Goal: Task Accomplishment & Management: Use online tool/utility

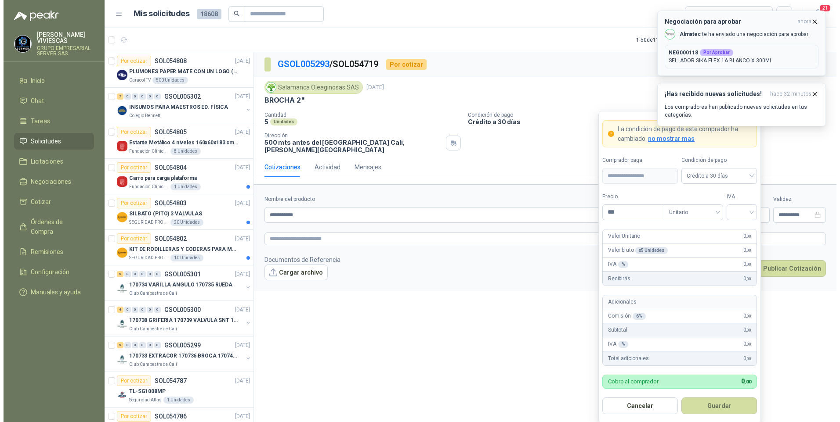
scroll to position [790, 0]
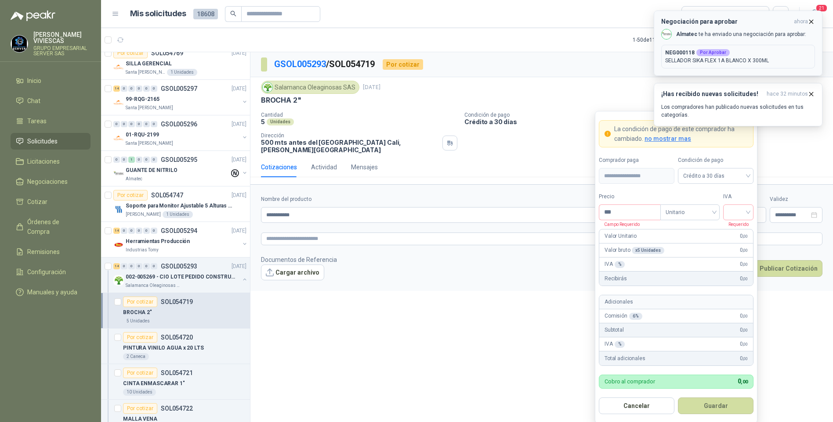
click at [753, 55] on p "NEG000118 Por Aprobar" at bounding box center [738, 53] width 146 height 8
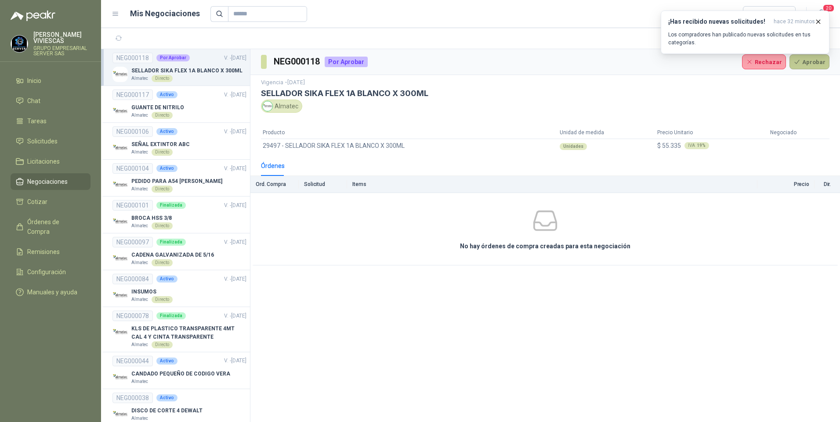
click at [809, 67] on button "Aprobar" at bounding box center [809, 61] width 40 height 15
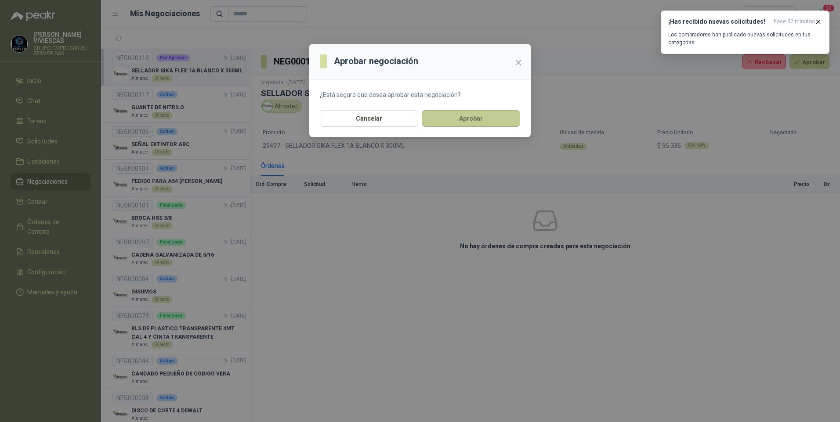
click at [480, 119] on button "Aprobar" at bounding box center [471, 118] width 98 height 17
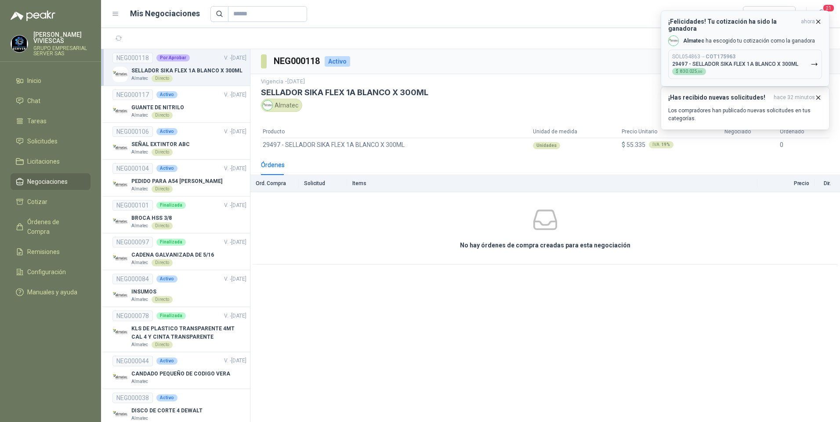
click at [745, 61] on p "29497 - SELLADOR SIKA FLEX 1A BLANCO X 300ML" at bounding box center [735, 64] width 126 height 6
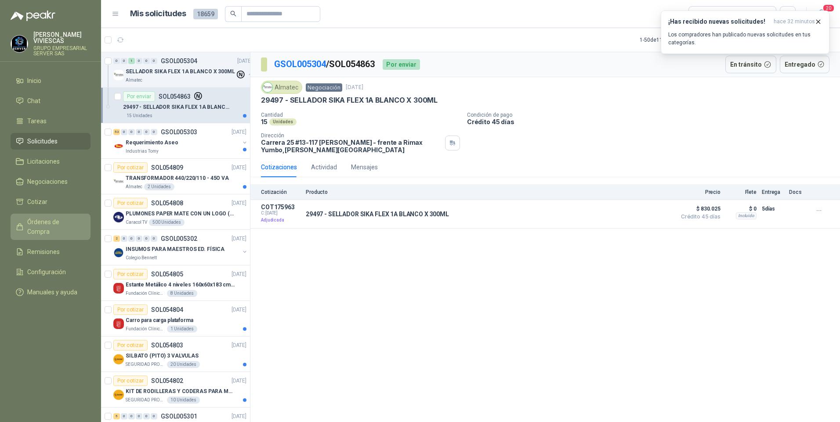
click at [51, 221] on span "Órdenes de Compra" at bounding box center [54, 226] width 55 height 19
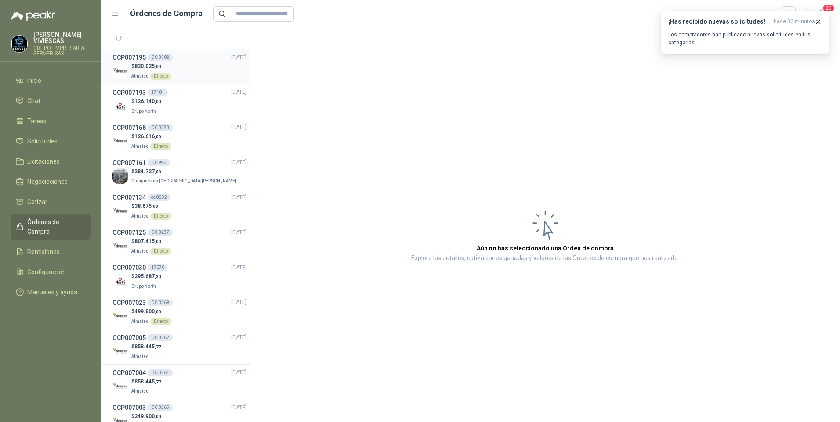
click at [140, 67] on span "830.025 ,00" at bounding box center [147, 66] width 27 height 6
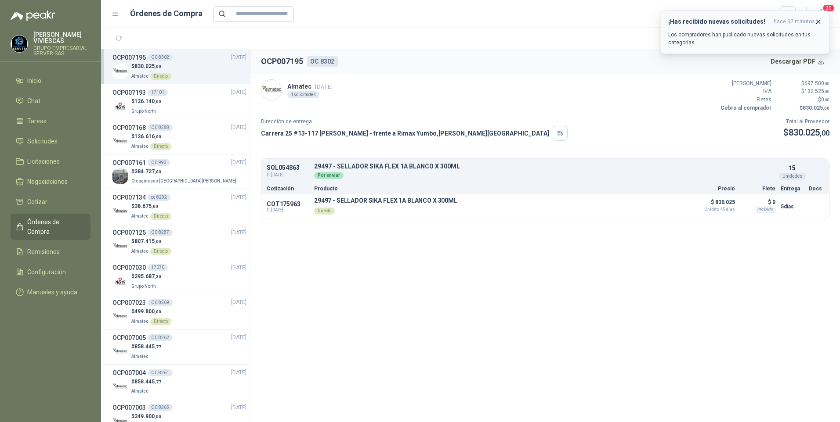
click at [819, 21] on icon "button" at bounding box center [817, 21] width 7 height 7
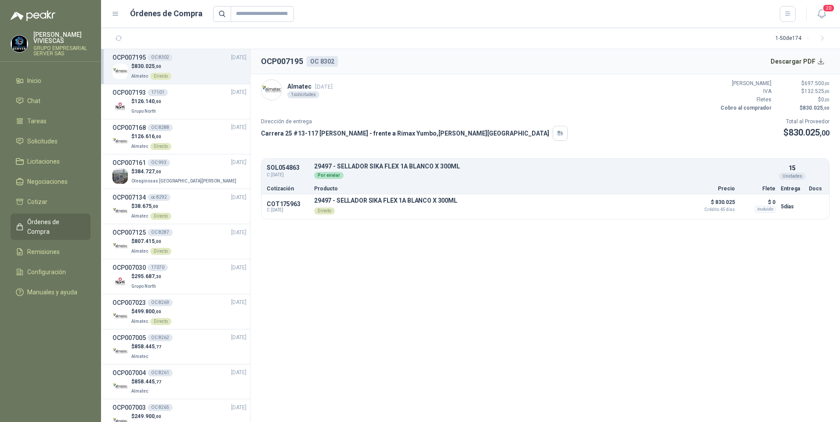
click at [141, 65] on span "830.025 ,00" at bounding box center [147, 66] width 27 height 6
click at [821, 61] on button "Descargar PDF" at bounding box center [797, 62] width 64 height 18
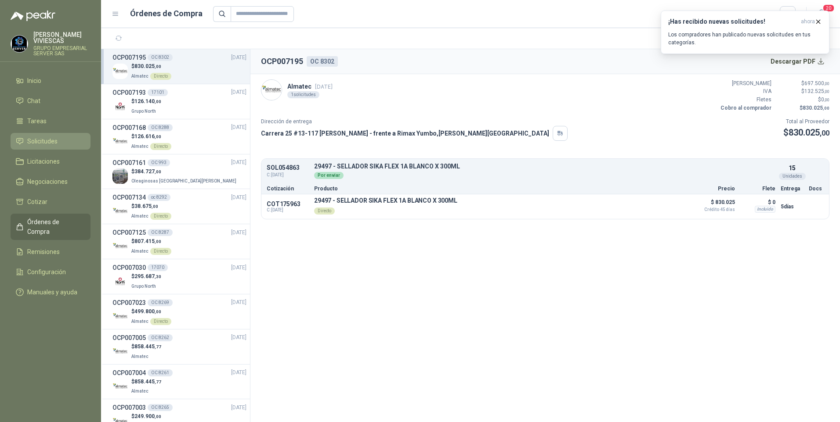
click at [54, 140] on span "Solicitudes" at bounding box center [42, 142] width 30 height 10
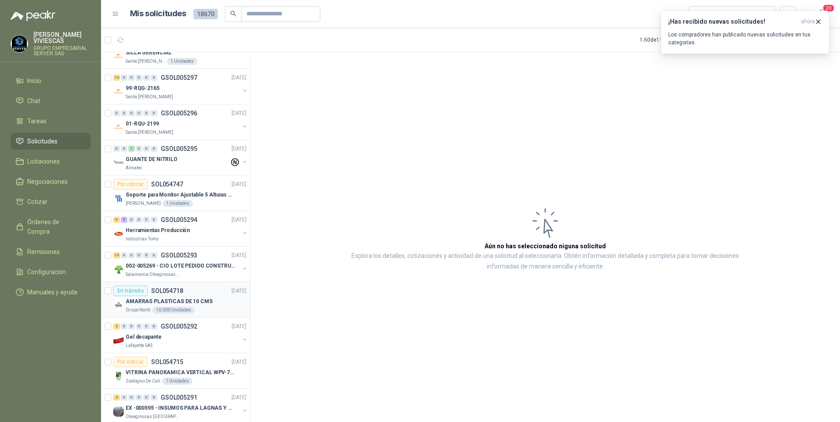
scroll to position [1142, 0]
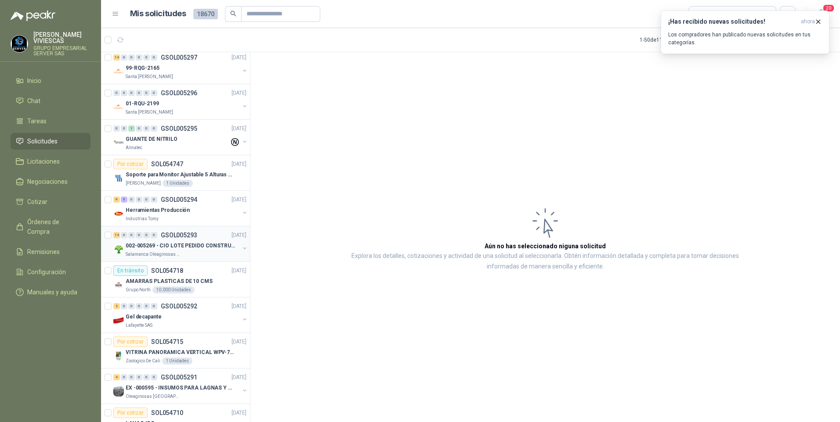
click at [139, 250] on p "002-005269 - CIO LOTE PEDIDO CONSTRUCCION" at bounding box center [180, 246] width 109 height 8
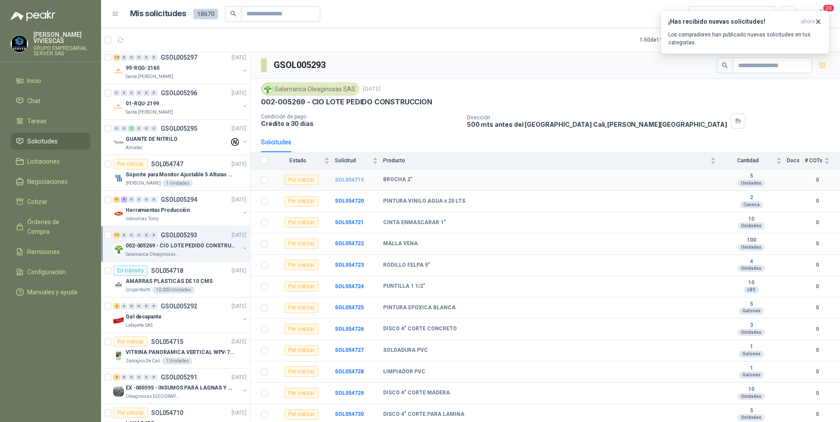
click at [349, 180] on b "SOL054719" at bounding box center [349, 180] width 29 height 6
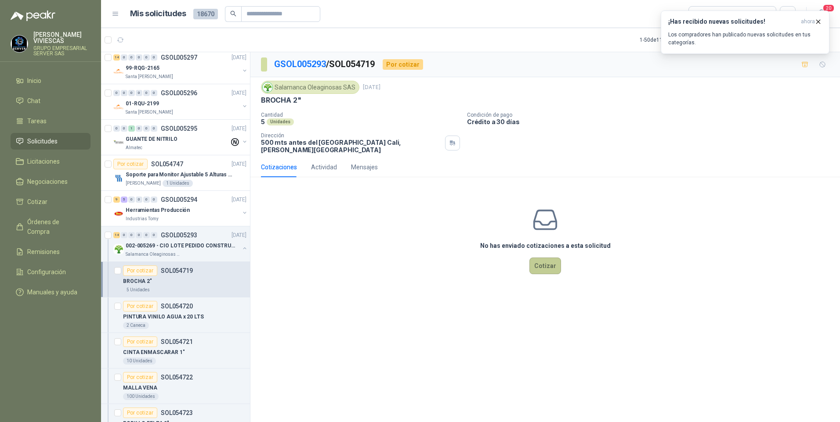
click at [552, 261] on button "Cotizar" at bounding box center [545, 266] width 32 height 17
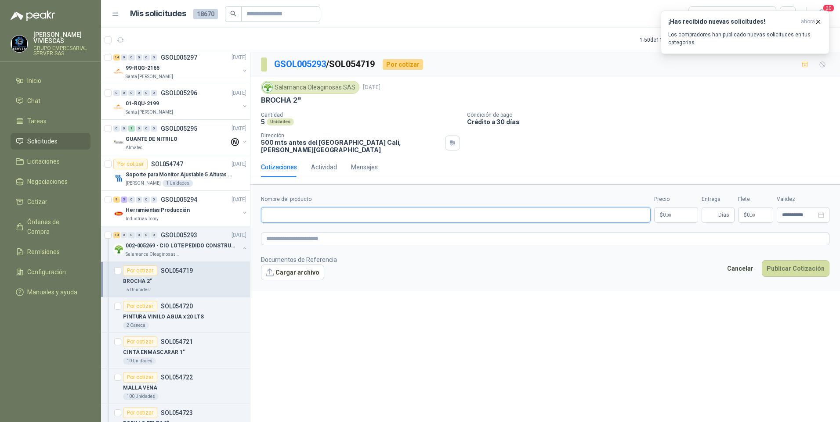
drag, startPoint x: 286, startPoint y: 209, endPoint x: 305, endPoint y: 209, distance: 18.5
click at [286, 210] on input "Nombre del producto" at bounding box center [456, 215] width 390 height 16
click at [139, 69] on p "99-RQG-2165" at bounding box center [143, 68] width 34 height 8
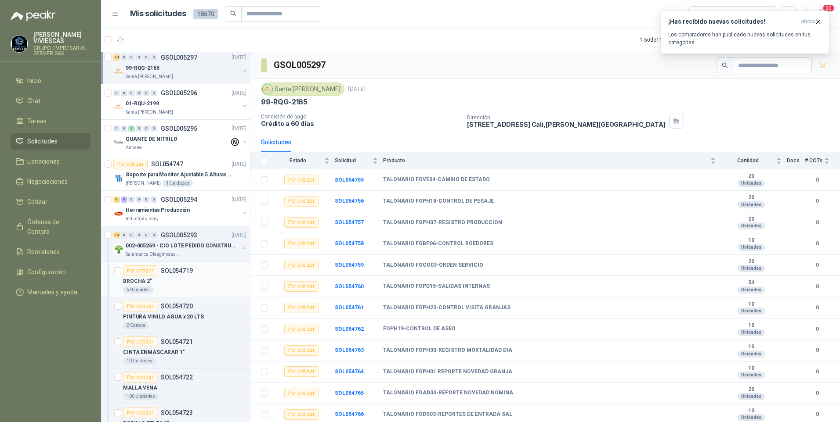
click at [145, 285] on p "BROCHA 2"" at bounding box center [137, 282] width 29 height 8
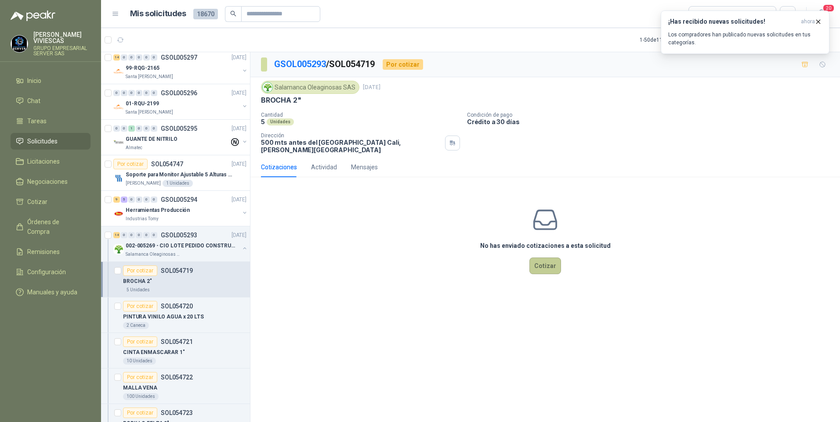
click at [544, 264] on button "Cotizar" at bounding box center [545, 266] width 32 height 17
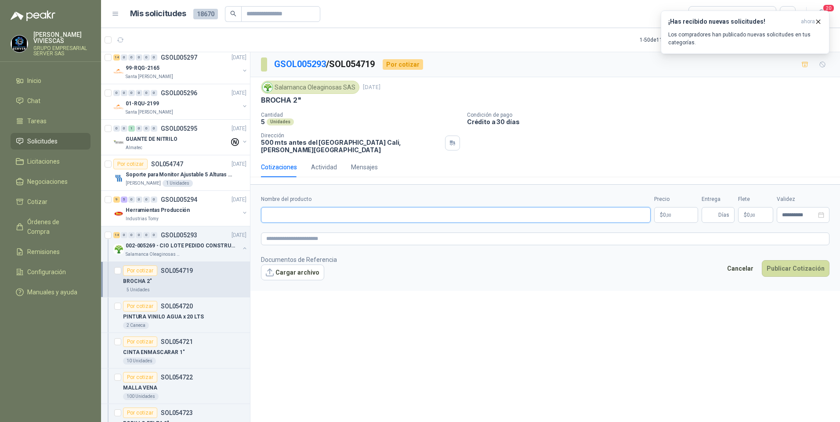
click at [279, 211] on input "Nombre del producto" at bounding box center [456, 215] width 390 height 16
type input "*"
type input "**********"
click at [668, 213] on span ",00" at bounding box center [668, 215] width 5 height 5
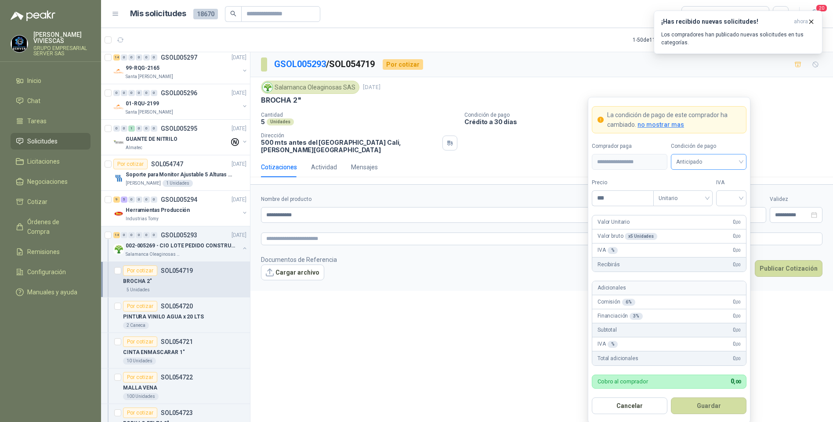
click at [689, 158] on span "Anticipado" at bounding box center [708, 161] width 65 height 13
click at [691, 194] on div "Crédito a 30 días" at bounding box center [708, 195] width 61 height 10
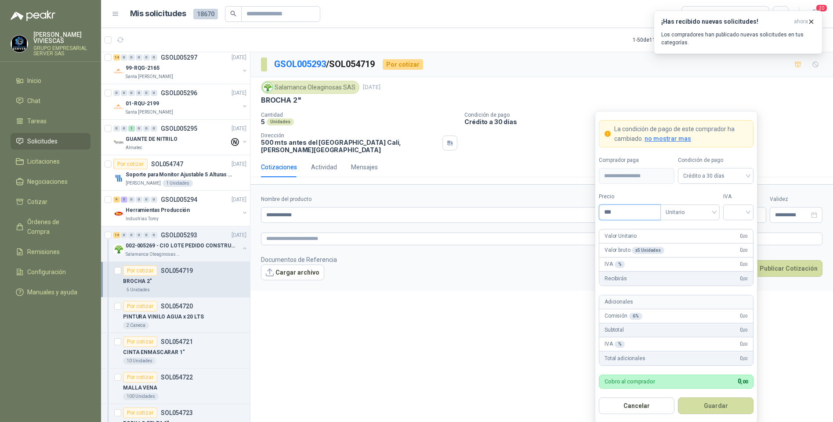
click at [617, 212] on input "***" at bounding box center [629, 212] width 61 height 15
click at [750, 213] on div at bounding box center [738, 213] width 30 height 16
type input "*******"
click at [740, 229] on div "19%" at bounding box center [738, 231] width 16 height 10
click at [710, 404] on button "Guardar" at bounding box center [716, 406] width 76 height 17
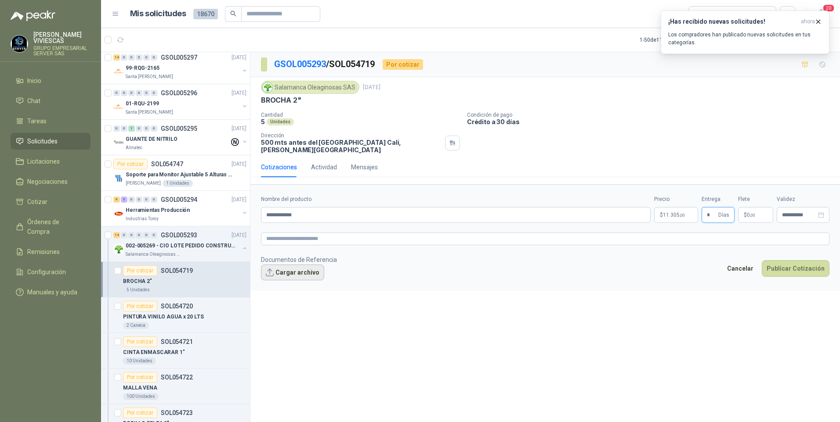
type input "*"
click at [300, 271] on button "Cargar archivo" at bounding box center [292, 273] width 63 height 16
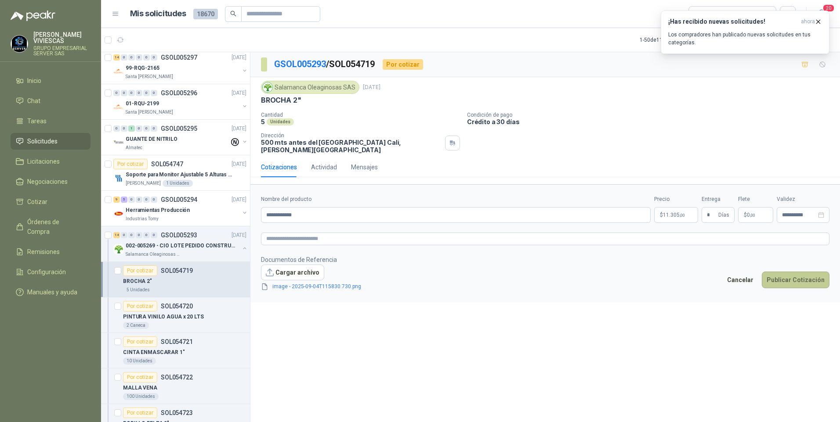
click at [791, 272] on button "Publicar Cotización" at bounding box center [795, 280] width 68 height 17
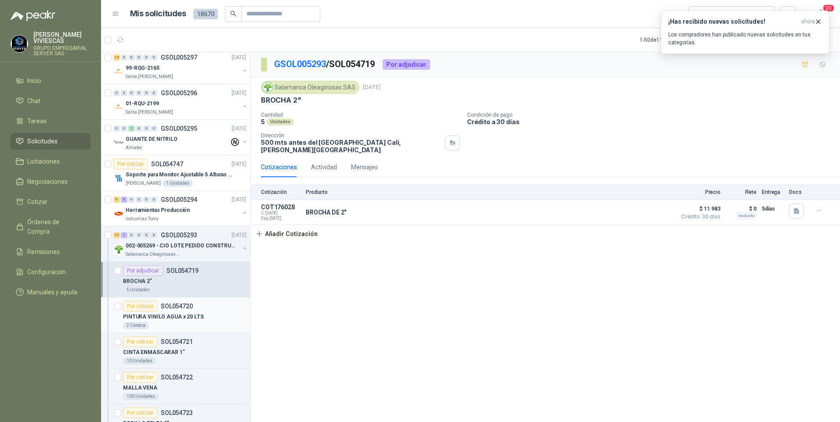
click at [159, 321] on p "PINTURA VINILO AGUA x 20 LTS" at bounding box center [163, 317] width 81 height 8
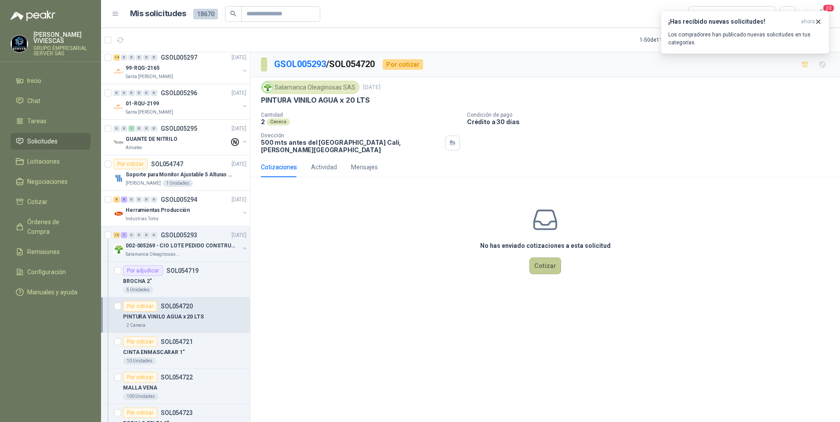
click at [543, 264] on button "Cotizar" at bounding box center [545, 266] width 32 height 17
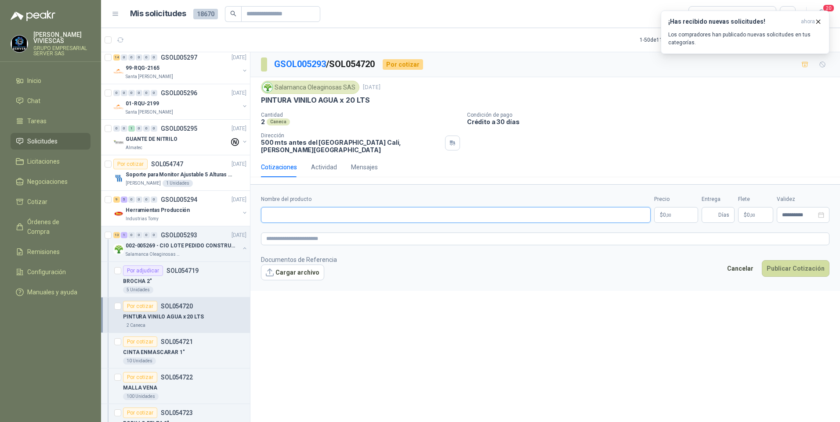
click at [280, 210] on input "Nombre del producto" at bounding box center [456, 215] width 390 height 16
click at [452, 354] on div "**********" at bounding box center [544, 238] width 589 height 373
click at [284, 210] on input "Nombre del producto" at bounding box center [456, 215] width 390 height 16
click at [346, 97] on p "PINTURA VINILO AGUA x 20 LTS" at bounding box center [315, 100] width 109 height 9
click at [294, 104] on p "PINTURA VINILO AGUA x 20 LTS" at bounding box center [315, 100] width 109 height 9
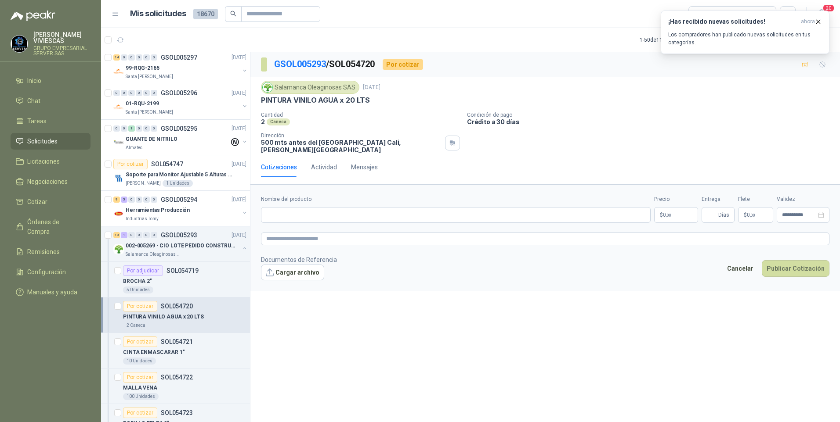
click at [289, 143] on p "500 mts antes del [GEOGRAPHIC_DATA] , [PERSON_NAME][GEOGRAPHIC_DATA]" at bounding box center [351, 146] width 180 height 15
click at [270, 100] on p "PINTURA VINILO AGUA x 20 LTS" at bounding box center [315, 100] width 109 height 9
click at [303, 209] on input "Nombre del producto" at bounding box center [456, 215] width 390 height 16
click at [291, 209] on input "Nombre del producto" at bounding box center [456, 215] width 390 height 16
click at [271, 207] on input "Nombre del producto" at bounding box center [456, 215] width 390 height 16
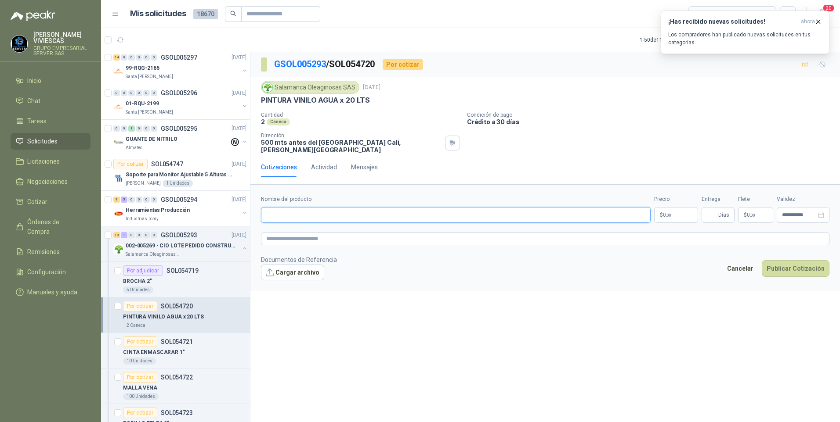
paste input "**********"
type input "**********"
click at [673, 204] on body "[PERSON_NAME] GRUPO EMPRESARIAL SERVER SAS Inicio Chat Tareas Solicitudes Licit…" at bounding box center [420, 211] width 840 height 422
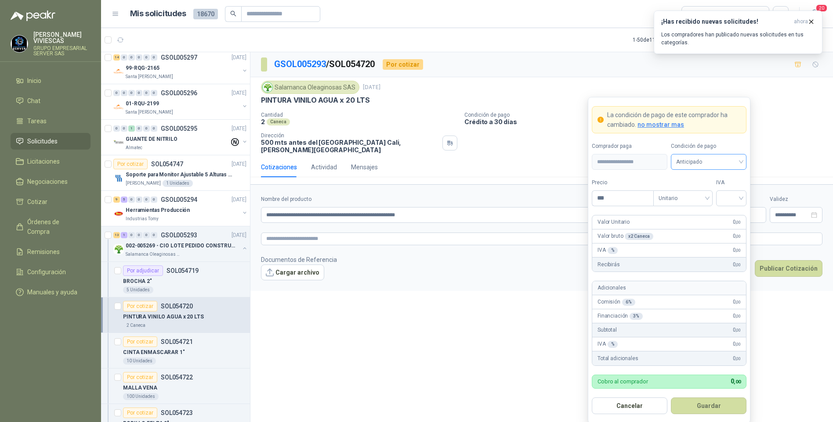
click at [695, 159] on span "Anticipado" at bounding box center [708, 161] width 65 height 13
click at [708, 197] on div "Crédito a 30 días" at bounding box center [708, 195] width 61 height 10
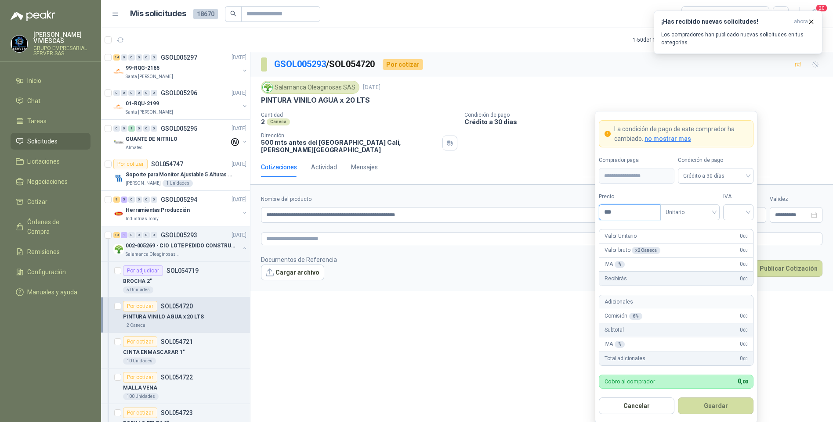
click at [622, 212] on input "***" at bounding box center [629, 212] width 61 height 15
type input "*********"
click at [743, 211] on input "search" at bounding box center [738, 211] width 20 height 13
click at [734, 230] on div "19%" at bounding box center [738, 231] width 16 height 10
drag, startPoint x: 726, startPoint y: 405, endPoint x: 760, endPoint y: 375, distance: 45.1
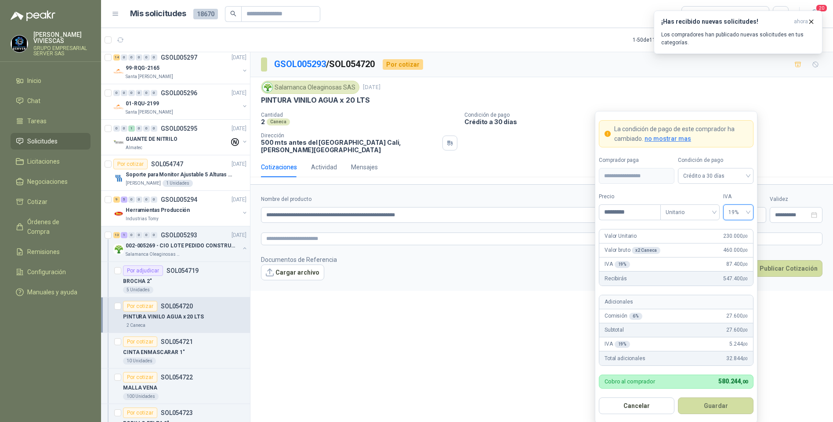
click at [725, 404] on button "Guardar" at bounding box center [716, 406] width 76 height 17
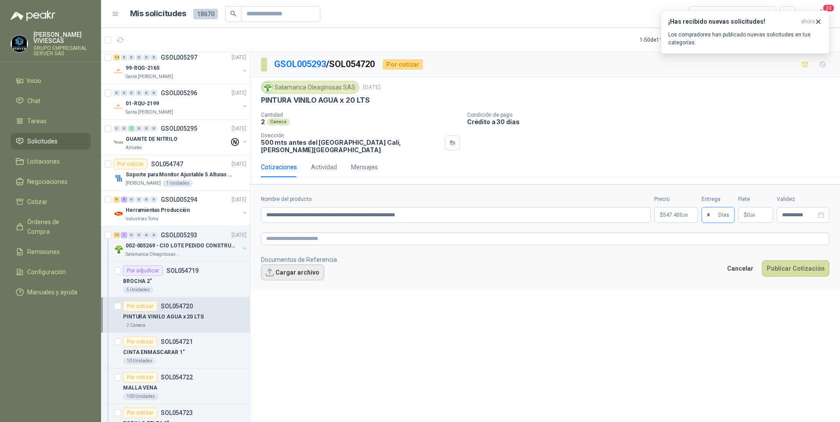
type input "*"
click at [294, 267] on button "Cargar archivo" at bounding box center [292, 273] width 63 height 16
click at [450, 214] on input "**********" at bounding box center [456, 215] width 390 height 16
click at [301, 265] on button "Cargar archivo" at bounding box center [292, 273] width 63 height 16
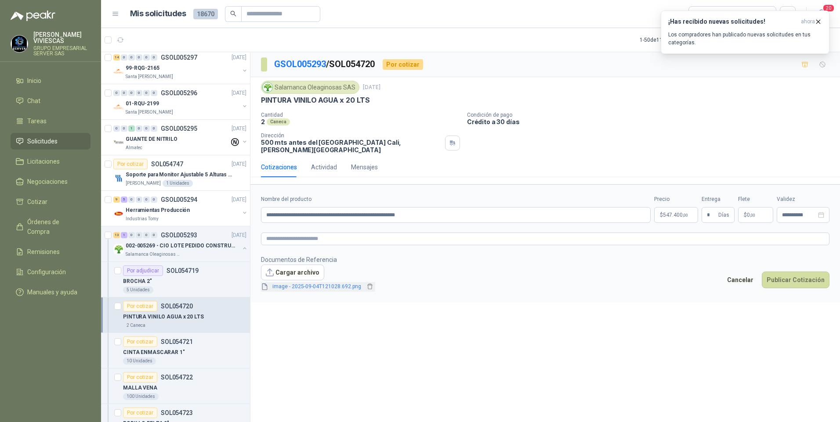
click at [318, 285] on link "image - 2025-09-04T121028.692.png" at bounding box center [317, 287] width 96 height 8
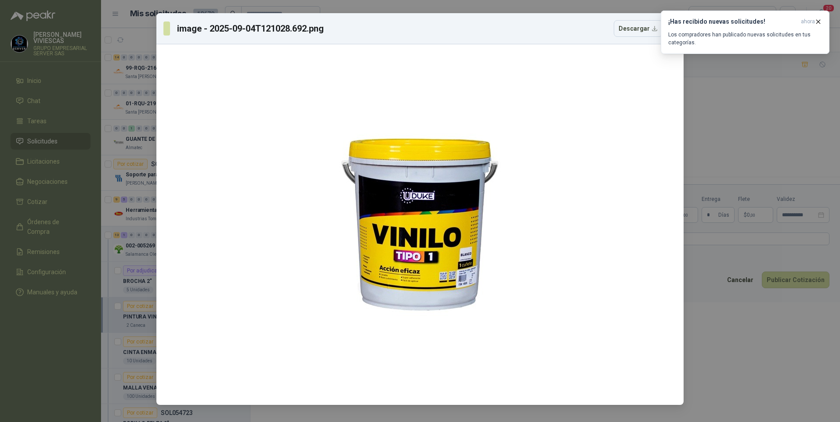
click at [784, 390] on div "image - 2025-09-04T121028.692.png Descargar" at bounding box center [420, 211] width 840 height 422
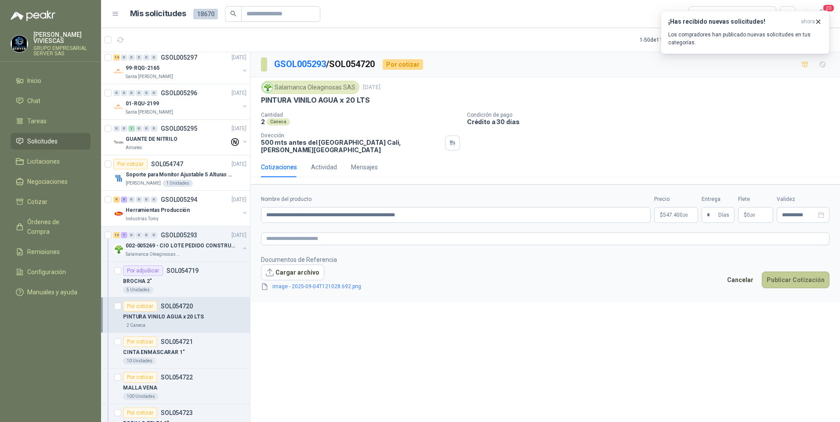
click at [794, 272] on button "Publicar Cotización" at bounding box center [795, 280] width 68 height 17
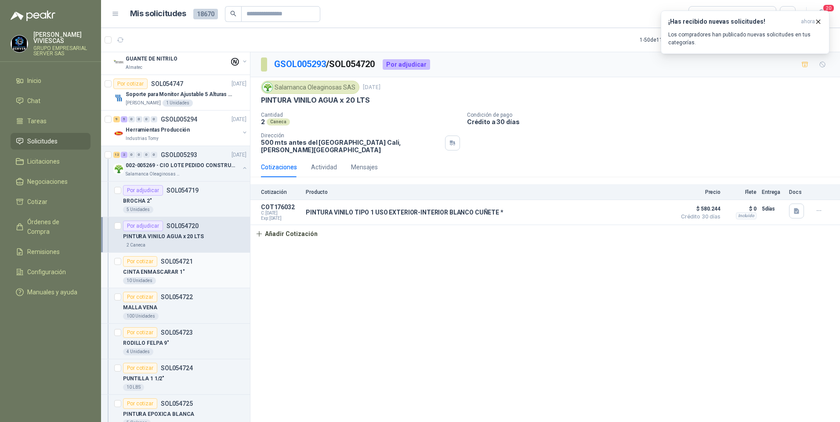
scroll to position [1230, 0]
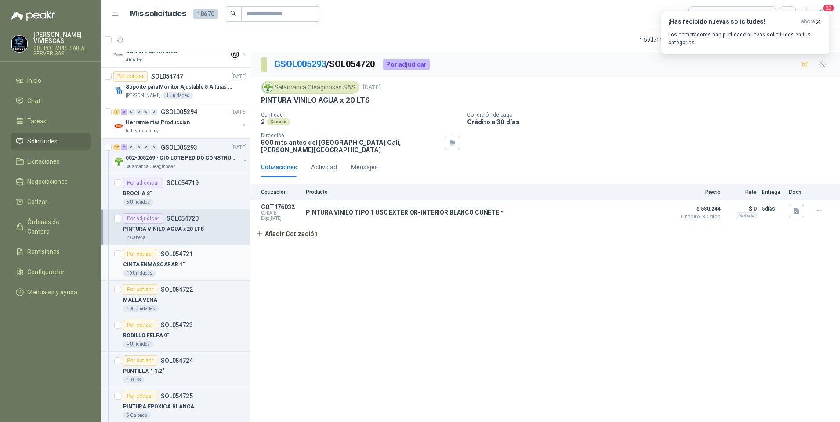
click at [157, 267] on p "CINTA ENMASCARAR 1"" at bounding box center [154, 265] width 62 height 8
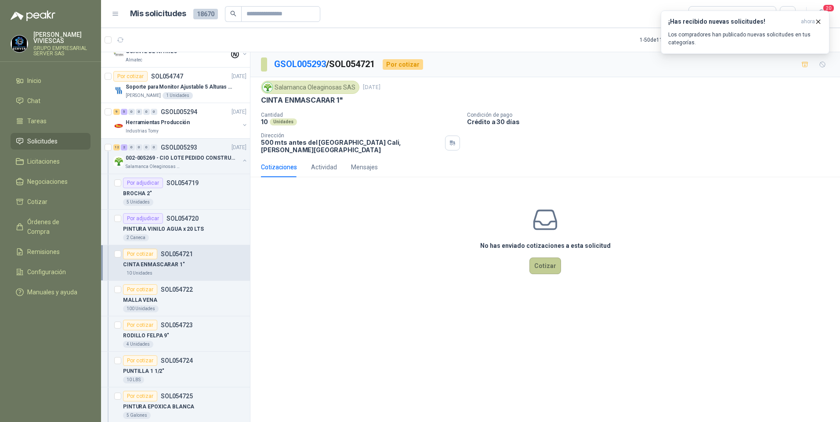
click at [544, 261] on button "Cotizar" at bounding box center [545, 266] width 32 height 17
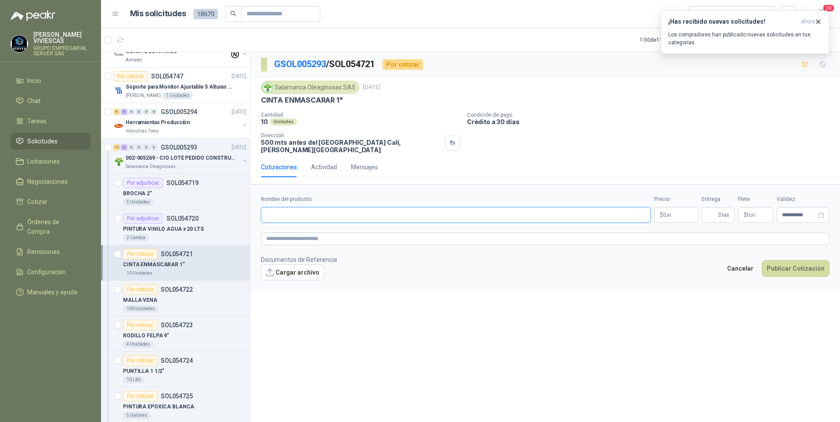
click at [289, 207] on input "Nombre del producto" at bounding box center [456, 215] width 390 height 16
type input "*"
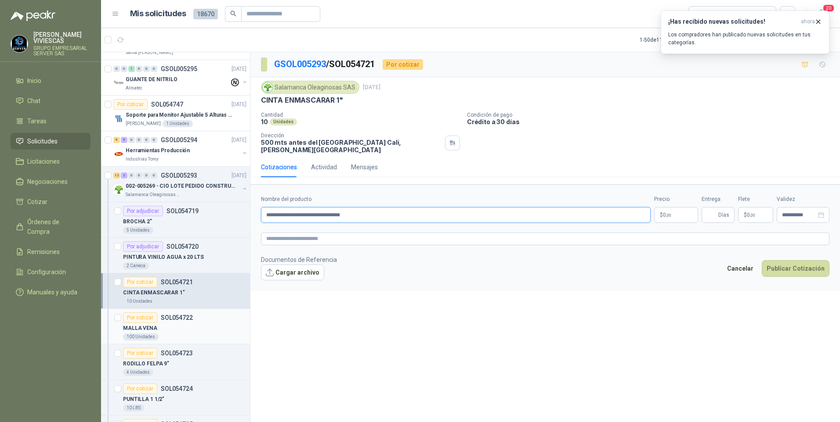
scroll to position [1230, 0]
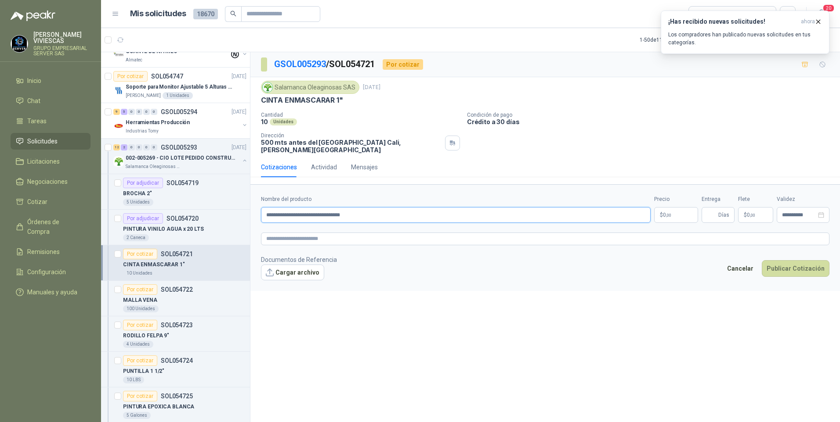
click at [370, 209] on input "**********" at bounding box center [456, 215] width 390 height 16
type input "**********"
click at [660, 207] on body "[PERSON_NAME] GRUPO EMPRESARIAL SERVER SAS Inicio Chat Tareas Solicitudes Licit…" at bounding box center [420, 211] width 840 height 422
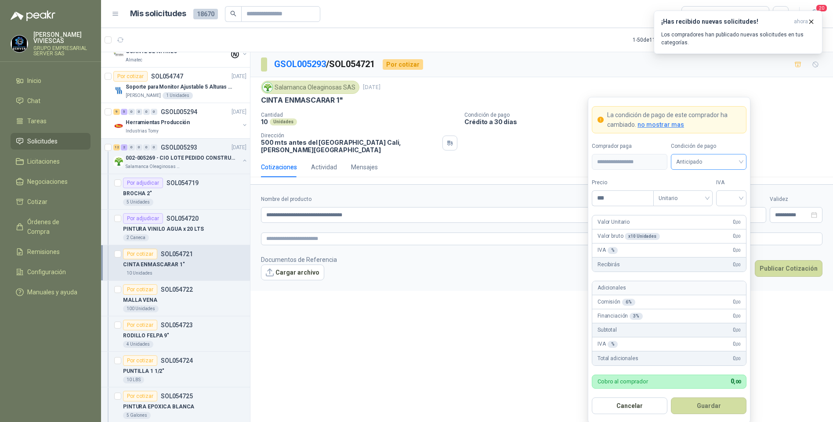
click at [700, 166] on span "Anticipado" at bounding box center [708, 161] width 65 height 13
click at [711, 194] on div "Crédito a 30 días" at bounding box center [708, 195] width 61 height 10
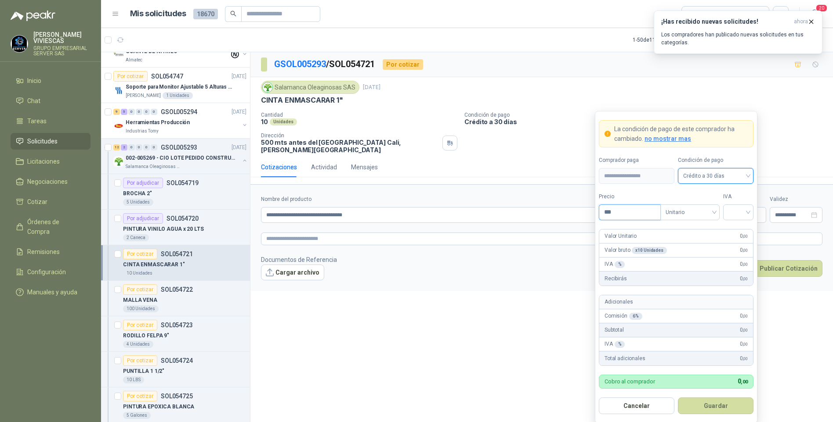
click at [619, 213] on input "***" at bounding box center [629, 212] width 61 height 15
click at [738, 219] on span at bounding box center [738, 212] width 20 height 15
type input "*******"
click at [736, 229] on div "19%" at bounding box center [738, 231] width 16 height 10
click at [720, 402] on button "Guardar" at bounding box center [716, 406] width 76 height 17
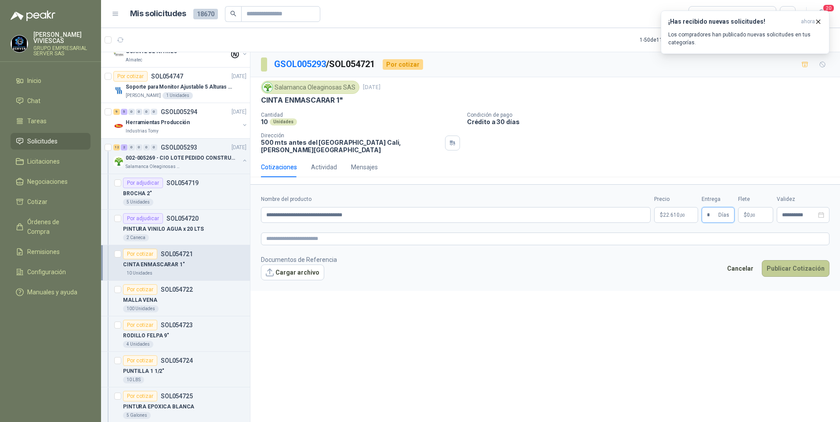
type input "*"
click at [799, 267] on button "Publicar Cotización" at bounding box center [795, 268] width 68 height 17
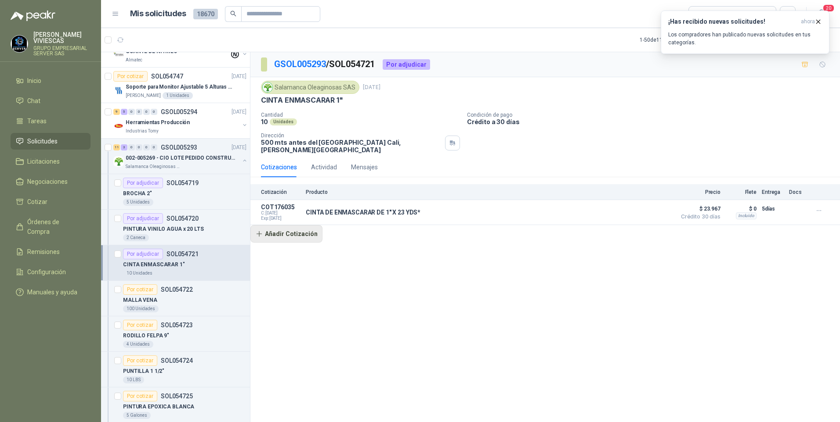
click at [294, 231] on button "Añadir Cotización" at bounding box center [286, 234] width 72 height 18
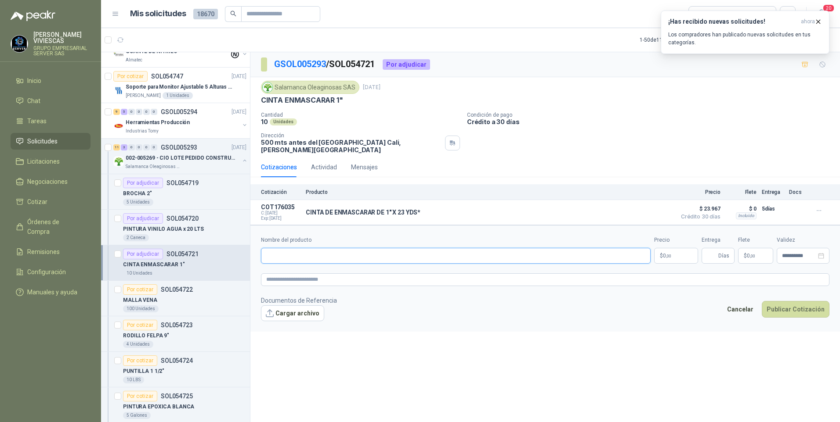
click at [279, 248] on input "Nombre del producto" at bounding box center [456, 256] width 390 height 16
type input "**********"
click at [682, 248] on p "$ 0 ,00" at bounding box center [676, 256] width 44 height 16
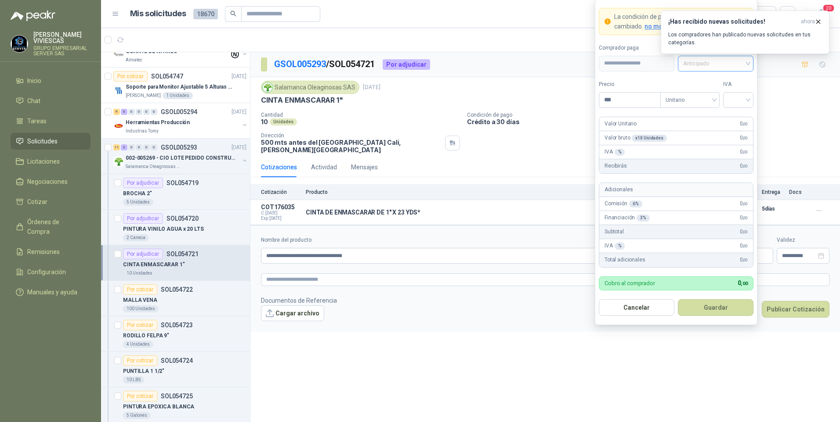
click at [751, 66] on div "Anticipado" at bounding box center [716, 64] width 76 height 16
click at [719, 95] on div "Crédito a 30 días" at bounding box center [715, 96] width 61 height 10
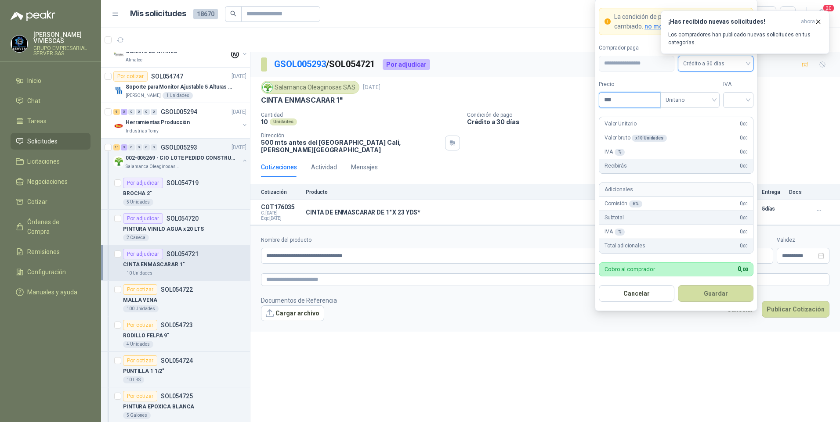
click at [630, 100] on input "***" at bounding box center [629, 100] width 61 height 15
type input "*******"
click at [742, 100] on input "search" at bounding box center [738, 99] width 20 height 13
click at [740, 115] on div "19%" at bounding box center [738, 118] width 16 height 10
click at [709, 290] on button "Guardar" at bounding box center [716, 293] width 76 height 17
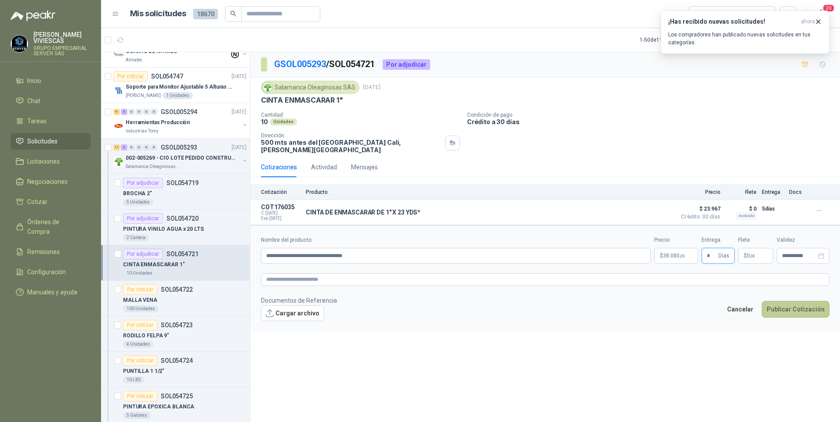
type input "*"
click at [790, 304] on button "Publicar Cotización" at bounding box center [795, 309] width 68 height 17
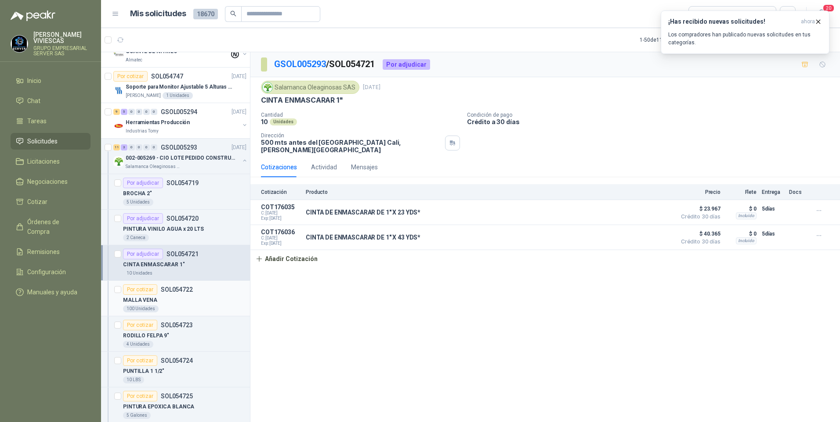
click at [141, 299] on p "MALLA VENA" at bounding box center [140, 300] width 34 height 8
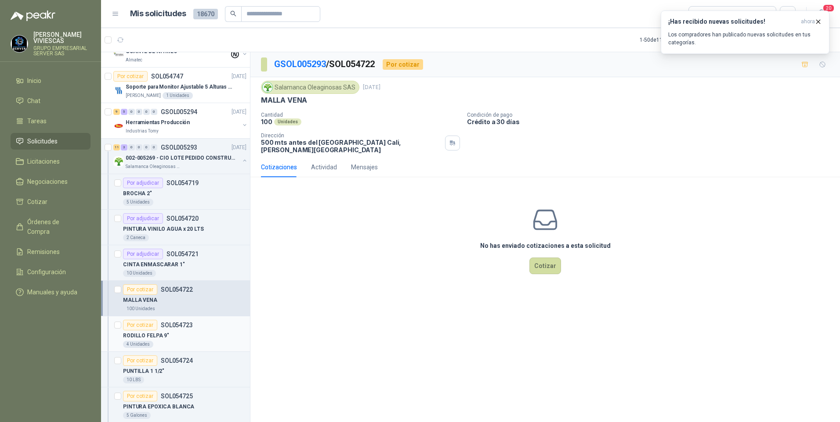
click at [151, 338] on p "RODILLO FELPA 9"" at bounding box center [146, 336] width 46 height 8
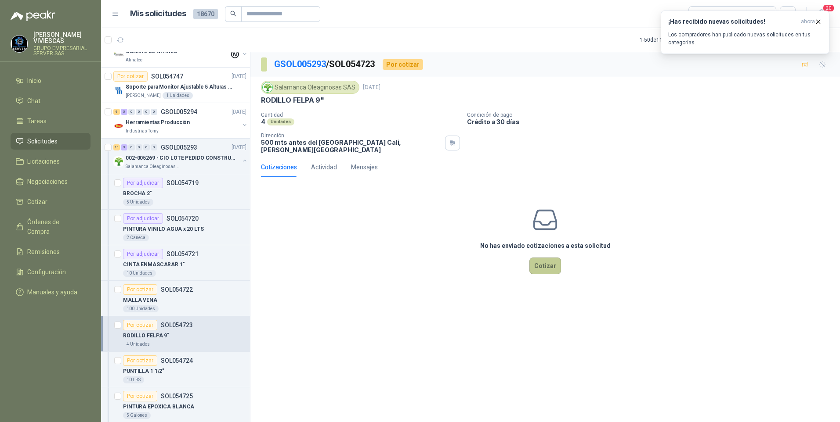
click at [541, 262] on button "Cotizar" at bounding box center [545, 266] width 32 height 17
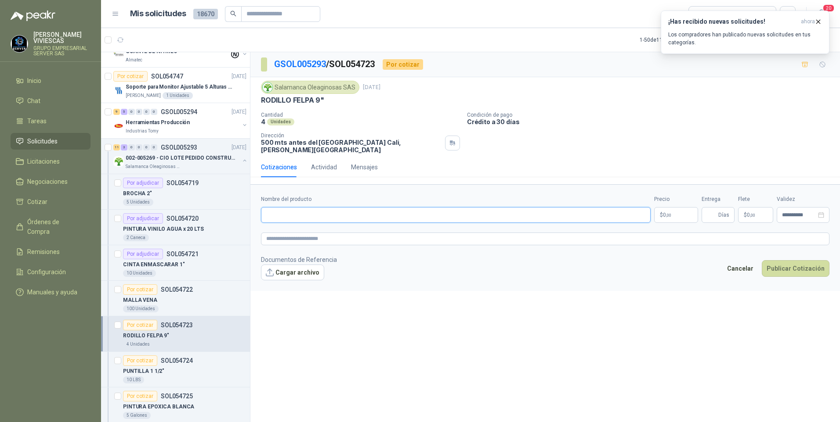
click at [291, 216] on input "Nombre del producto" at bounding box center [456, 215] width 390 height 16
type input "*"
click at [331, 209] on input "**********" at bounding box center [456, 215] width 390 height 16
type input "**********"
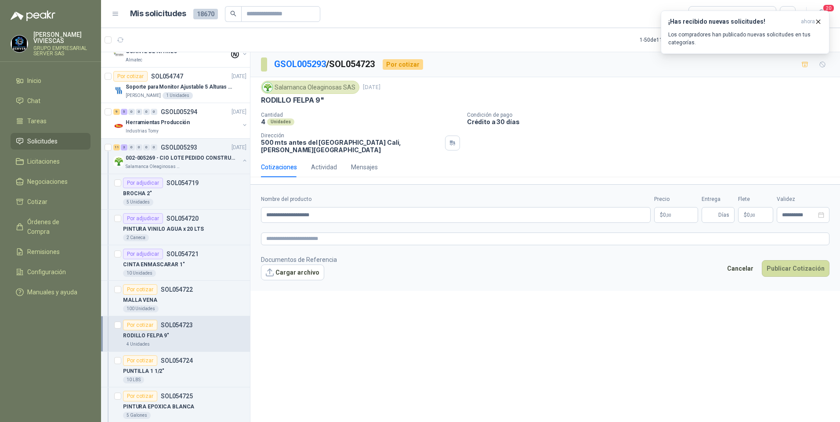
click at [670, 207] on p "$ 0 ,00" at bounding box center [676, 215] width 44 height 16
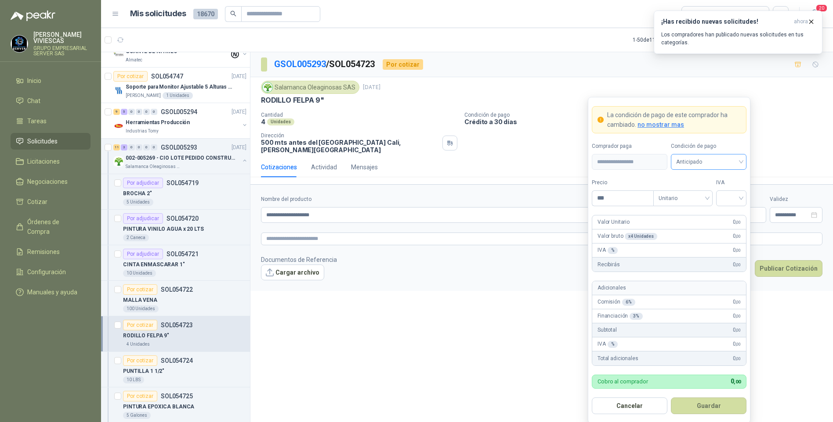
click at [717, 159] on span "Anticipado" at bounding box center [708, 161] width 65 height 13
click at [712, 192] on div "Crédito a 30 días" at bounding box center [708, 195] width 61 height 10
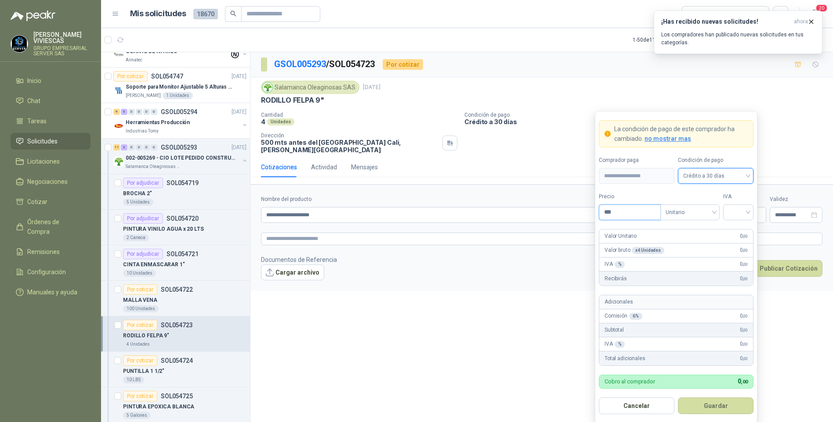
drag, startPoint x: 641, startPoint y: 206, endPoint x: 631, endPoint y: 209, distance: 10.6
click at [641, 206] on input "***" at bounding box center [629, 212] width 61 height 15
click at [636, 209] on input "***" at bounding box center [629, 212] width 61 height 15
click at [616, 202] on div "Precio ***" at bounding box center [629, 207] width 61 height 28
click at [613, 212] on input "***" at bounding box center [629, 212] width 61 height 15
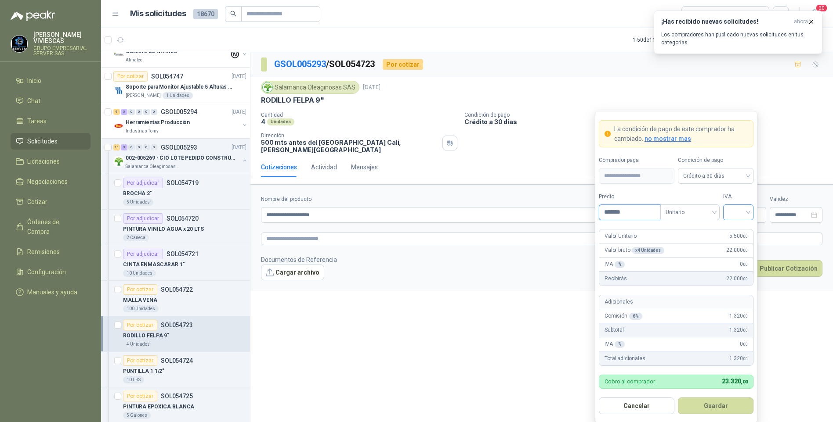
click at [726, 209] on div at bounding box center [738, 213] width 30 height 16
type input "*******"
click at [732, 232] on div "19%" at bounding box center [738, 231] width 16 height 10
click at [442, 306] on div "**********" at bounding box center [541, 238] width 582 height 373
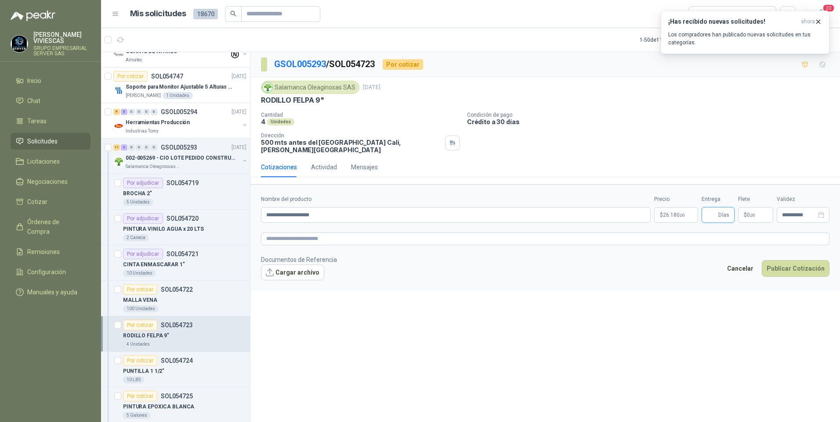
click at [716, 208] on input "Entrega" at bounding box center [712, 215] width 10 height 15
click at [407, 309] on div "**********" at bounding box center [544, 238] width 589 height 373
click at [716, 208] on input "Entrega" at bounding box center [712, 215] width 10 height 15
type input "*"
click at [310, 271] on button "Cargar archivo" at bounding box center [292, 273] width 63 height 16
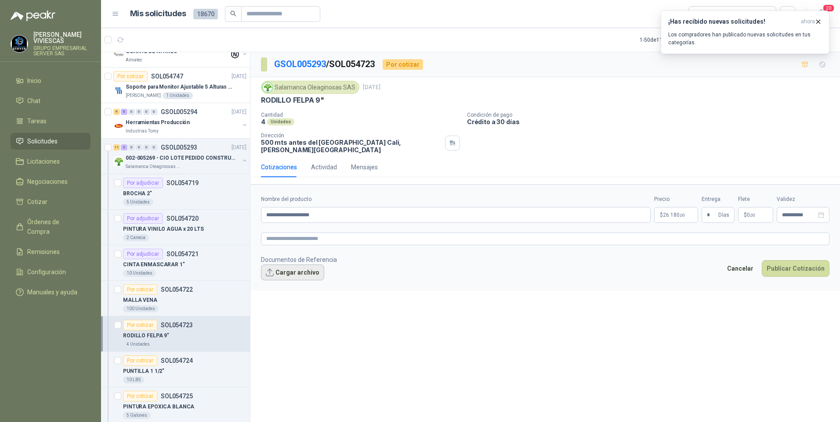
click at [297, 266] on button "Cargar archivo" at bounding box center [292, 273] width 63 height 16
click at [301, 265] on button "Cargar archivo" at bounding box center [292, 273] width 63 height 16
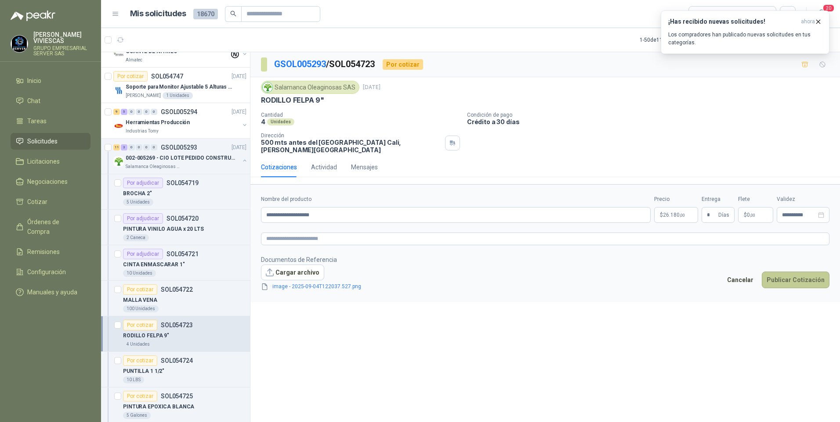
click at [806, 278] on button "Publicar Cotización" at bounding box center [795, 280] width 68 height 17
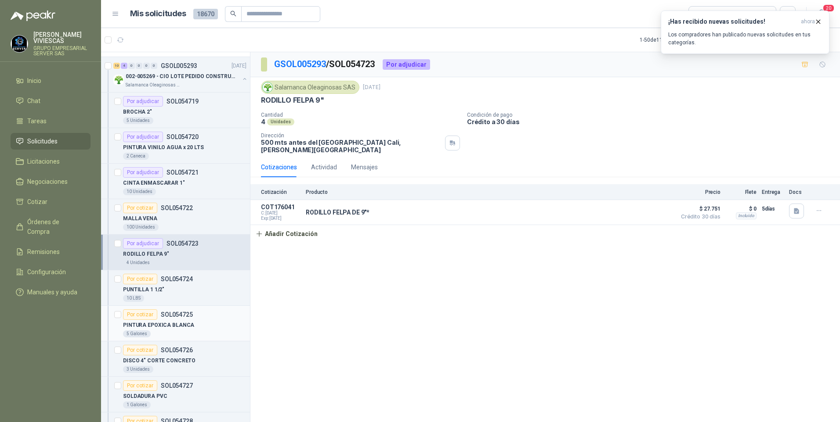
scroll to position [1317, 0]
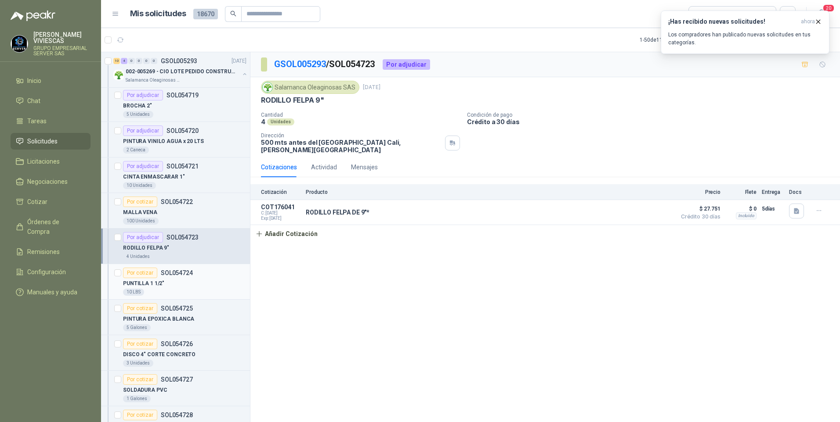
click at [155, 288] on p "PUNTILLA 1 1/2"" at bounding box center [143, 284] width 41 height 8
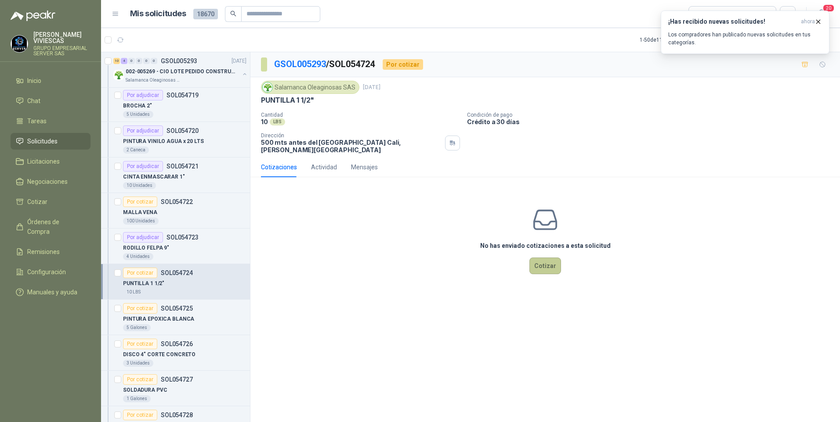
click at [545, 262] on button "Cotizar" at bounding box center [545, 266] width 32 height 17
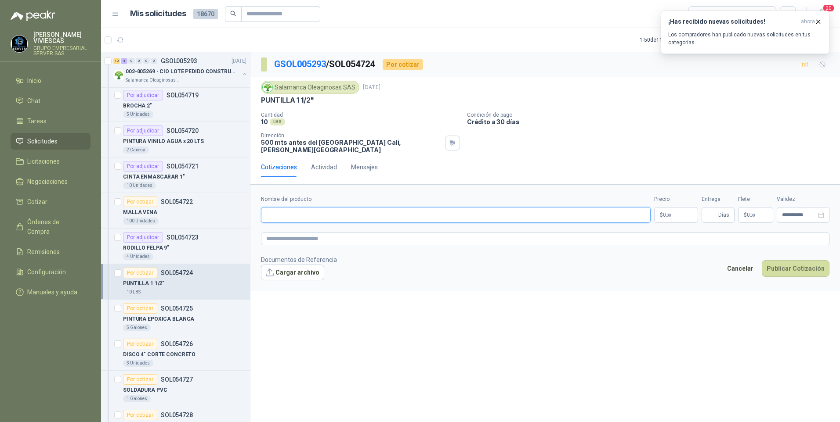
click at [275, 212] on input "Nombre del producto" at bounding box center [456, 215] width 390 height 16
type input "*"
type input "**********"
click at [665, 212] on body "[PERSON_NAME] GRUPO EMPRESARIAL SERVER SAS Inicio Chat Tareas Solicitudes Licit…" at bounding box center [420, 211] width 840 height 422
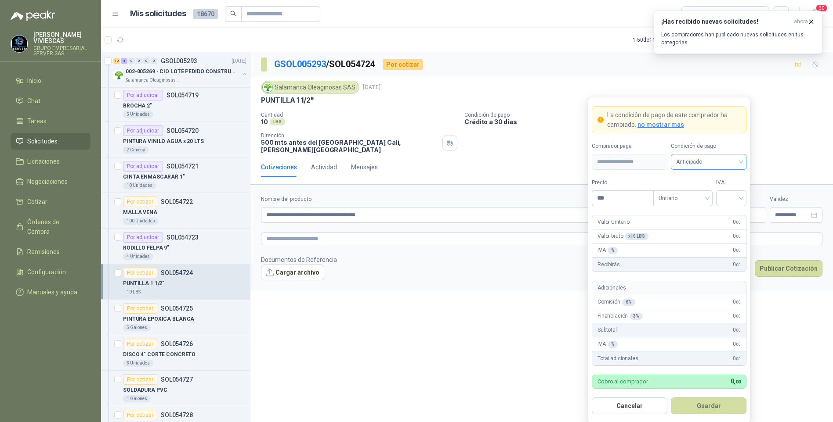
click at [706, 163] on span "Anticipado" at bounding box center [708, 161] width 65 height 13
drag, startPoint x: 708, startPoint y: 194, endPoint x: 683, endPoint y: 191, distance: 25.7
click at [708, 193] on div "Crédito a 30 días" at bounding box center [708, 195] width 61 height 10
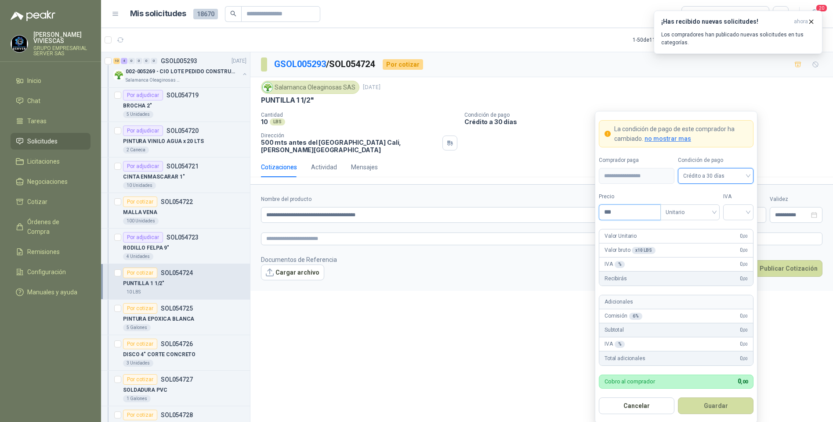
click at [618, 211] on input "***" at bounding box center [629, 212] width 61 height 15
type input "*******"
click at [747, 216] on input "search" at bounding box center [738, 211] width 20 height 13
click at [740, 229] on div "19%" at bounding box center [738, 231] width 16 height 10
click at [720, 403] on button "Guardar" at bounding box center [716, 406] width 76 height 17
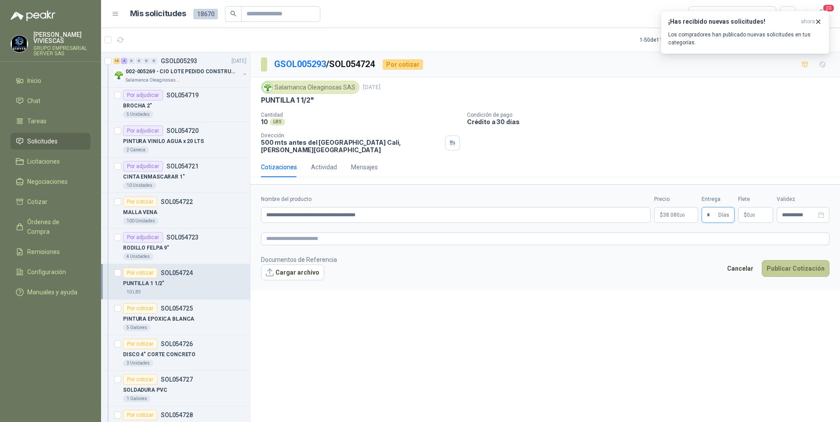
type input "*"
click at [787, 263] on button "Publicar Cotización" at bounding box center [795, 268] width 68 height 17
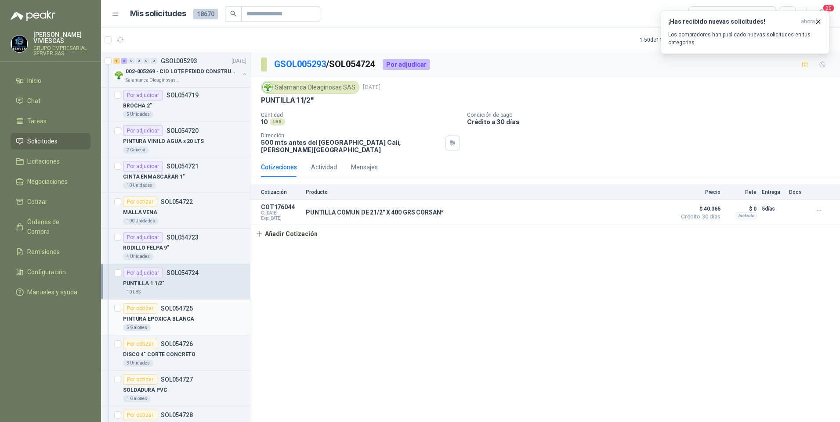
click at [166, 323] on p "PINTURA EPOXICA BLANCA" at bounding box center [158, 319] width 71 height 8
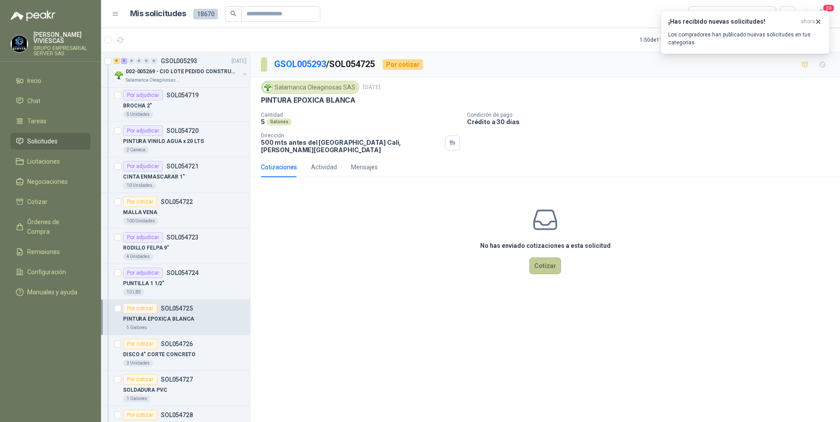
click at [548, 266] on button "Cotizar" at bounding box center [545, 266] width 32 height 17
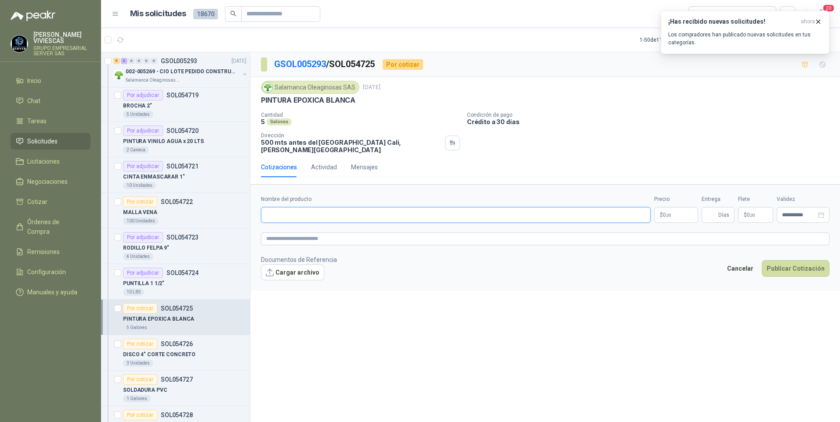
click at [297, 211] on input "Nombre del producto" at bounding box center [456, 215] width 390 height 16
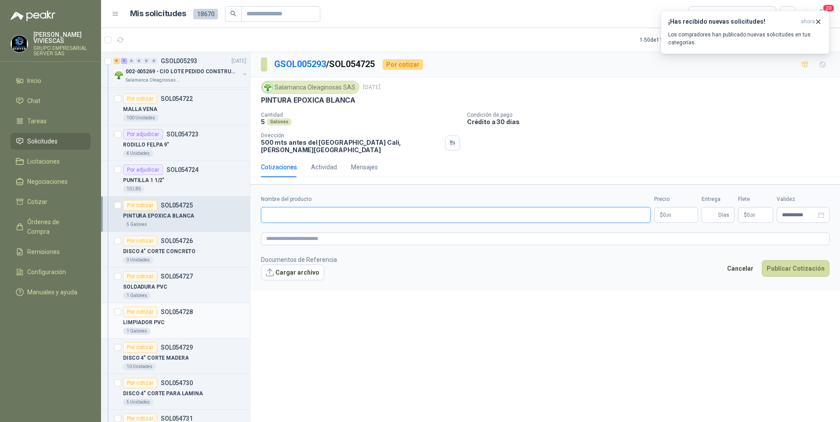
scroll to position [1317, 0]
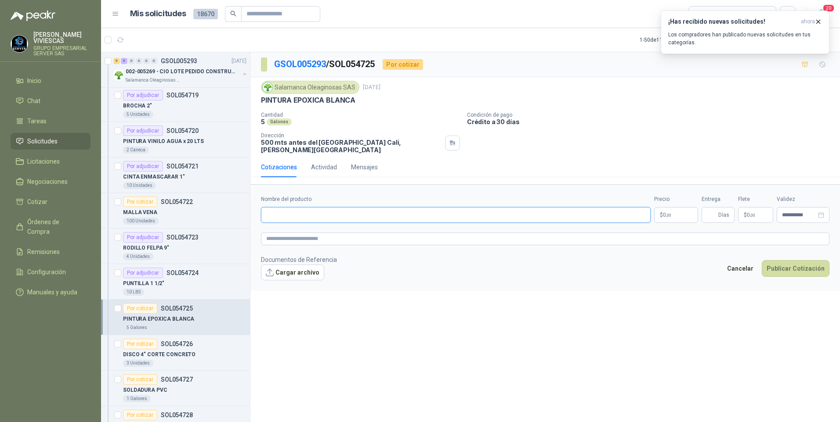
click at [282, 207] on input "Nombre del producto" at bounding box center [456, 215] width 390 height 16
click at [300, 211] on input "Nombre del producto" at bounding box center [456, 215] width 390 height 16
click at [297, 100] on p "PINTURA EPOXICA BLANCA" at bounding box center [308, 100] width 94 height 9
click at [265, 209] on input "Nombre del producto" at bounding box center [456, 215] width 390 height 16
click at [305, 104] on p "PINTURA EPOXICA BLANCA" at bounding box center [308, 100] width 94 height 9
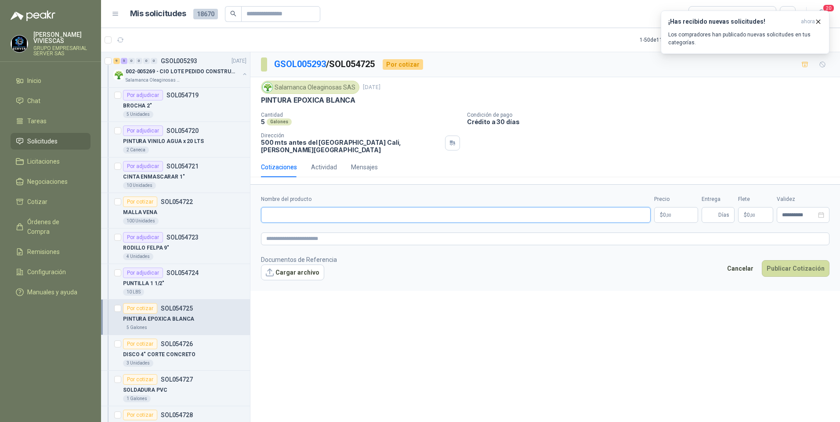
click at [278, 208] on input "Nombre del producto" at bounding box center [456, 215] width 390 height 16
click at [278, 212] on input "Nombre del producto" at bounding box center [456, 215] width 390 height 16
click at [289, 94] on div "Salamanca Oleaginosas SAS [DATE] PINTURA EPOXICA BLANCA" at bounding box center [545, 93] width 568 height 24
click at [278, 209] on input "Nombre del producto" at bounding box center [456, 215] width 390 height 16
click at [291, 97] on p "PINTURA EPOXICA BLANCA" at bounding box center [308, 100] width 94 height 9
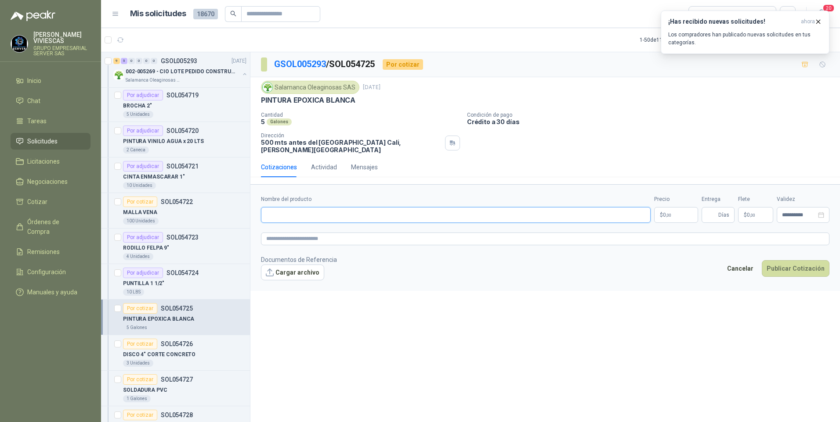
click at [282, 209] on input "Nombre del producto" at bounding box center [456, 215] width 390 height 16
drag, startPoint x: 260, startPoint y: 101, endPoint x: 368, endPoint y: 103, distance: 108.0
click at [368, 103] on div "Salamanca Oleaginosas SAS [DATE] PINTURA EPOXICA BLANCA Cantidad 5 Galones Cond…" at bounding box center [544, 117] width 589 height 80
drag, startPoint x: 368, startPoint y: 103, endPoint x: 327, endPoint y: 96, distance: 41.4
copy p "PINTURA EPOXICA BLANCA"
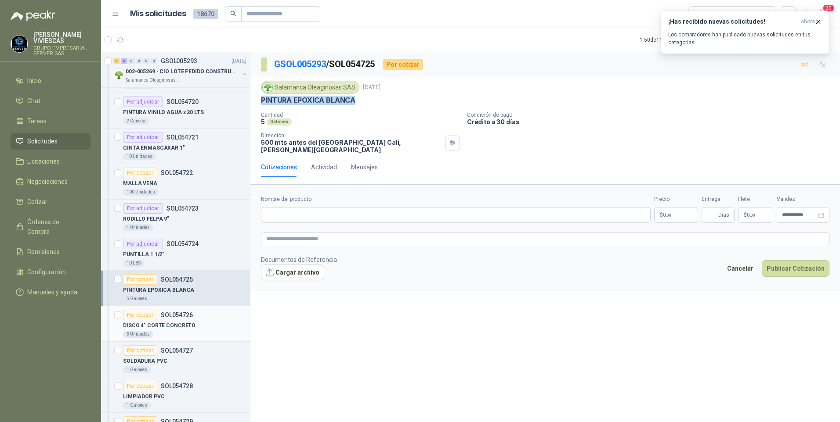
scroll to position [1361, 0]
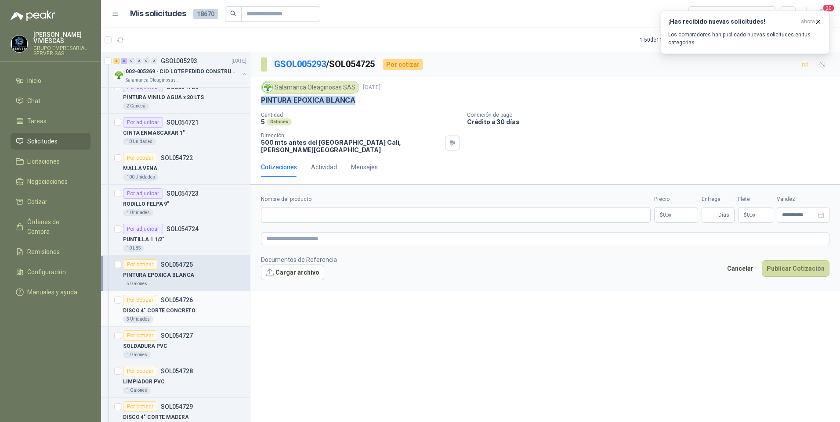
click at [171, 310] on p "DISCO 4" CORTE CONCRETO" at bounding box center [159, 311] width 72 height 8
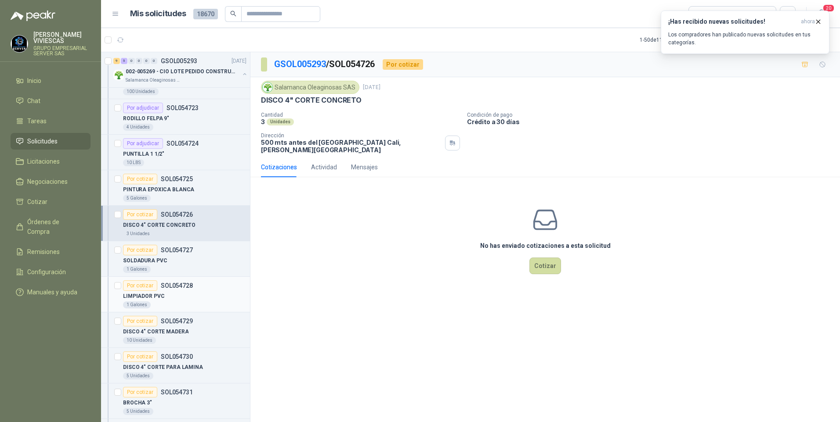
scroll to position [1449, 0]
click at [152, 259] on p "SOLDADURA PVC" at bounding box center [145, 259] width 44 height 8
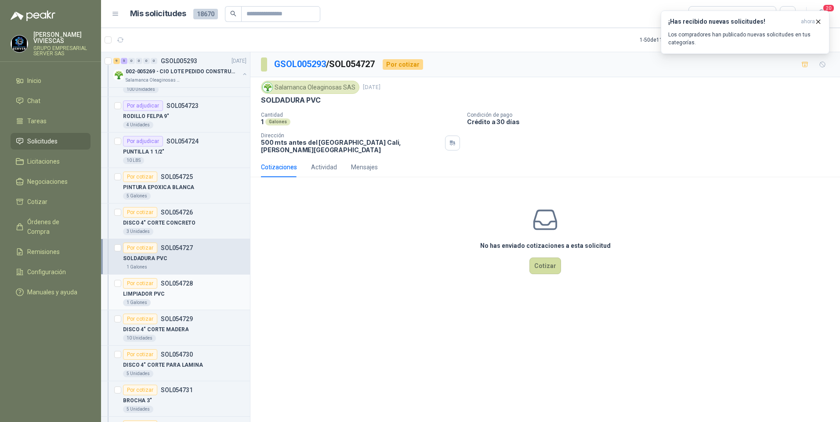
click at [146, 296] on p "LIMPIADOR PVC" at bounding box center [143, 294] width 41 height 8
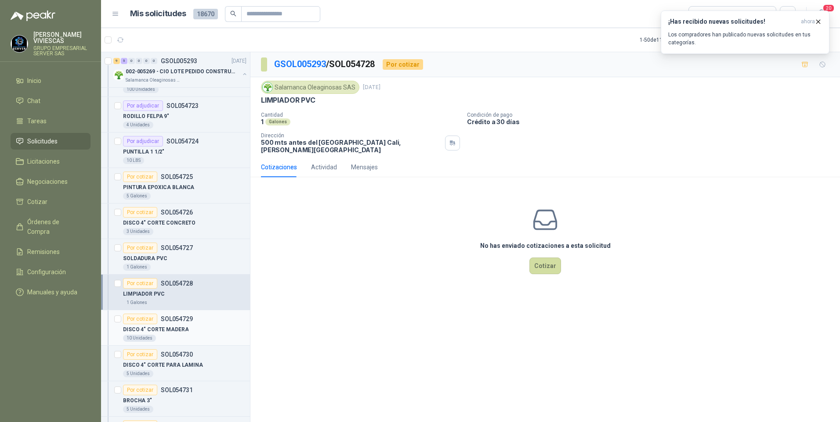
click at [167, 331] on p "DISCO 4" CORTE MADERA" at bounding box center [155, 330] width 65 height 8
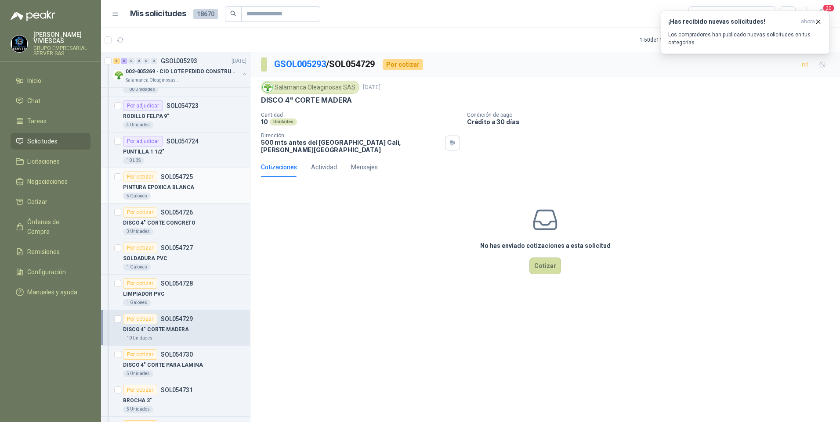
click at [155, 184] on p "PINTURA EPOXICA BLANCA" at bounding box center [158, 188] width 71 height 8
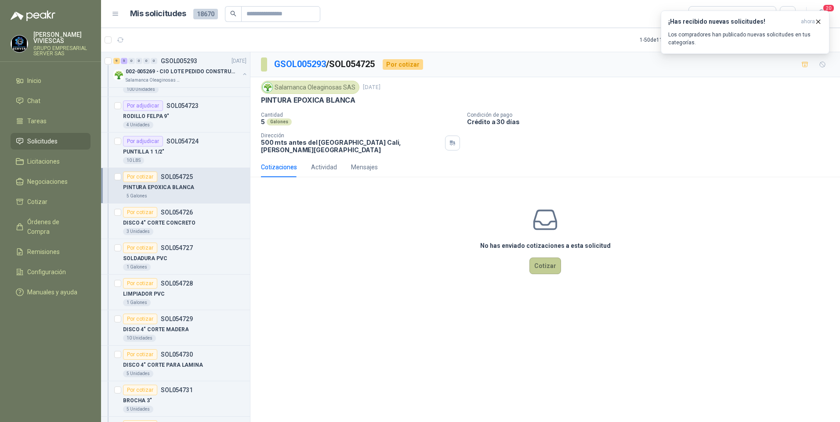
click at [544, 260] on button "Cotizar" at bounding box center [545, 266] width 32 height 17
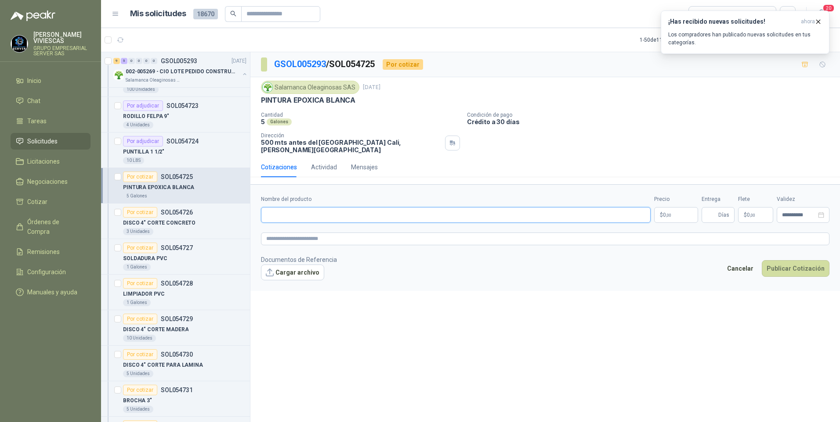
click at [286, 207] on input "Nombre del producto" at bounding box center [456, 215] width 390 height 16
type input "*"
type input "**********"
click at [684, 207] on p "$ 0 ,00" at bounding box center [676, 215] width 44 height 16
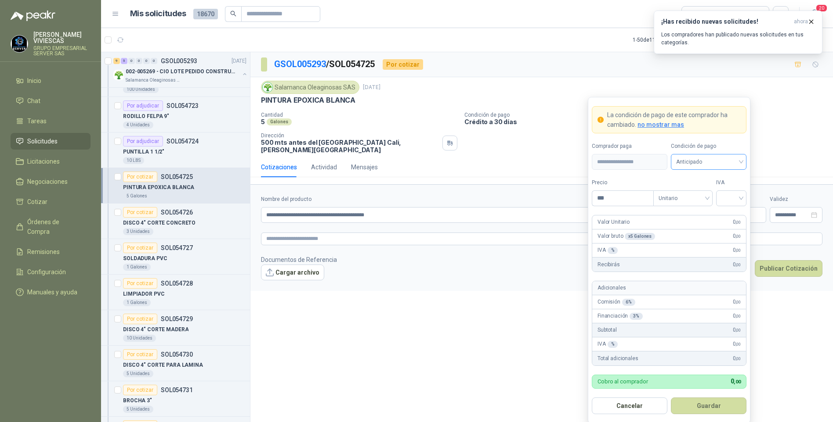
click at [689, 159] on span "Anticipado" at bounding box center [708, 161] width 65 height 13
click at [699, 194] on div "Crédito a 30 días" at bounding box center [708, 195] width 61 height 10
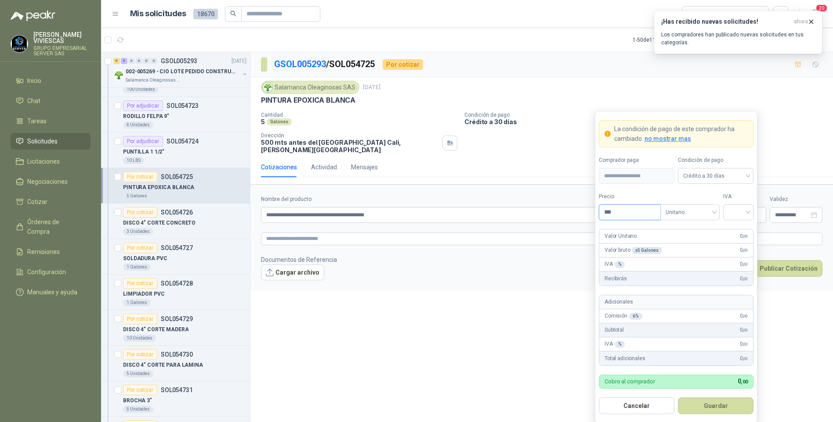
click at [633, 214] on input "***" at bounding box center [629, 212] width 61 height 15
type input "*********"
drag, startPoint x: 743, startPoint y: 212, endPoint x: 736, endPoint y: 224, distance: 14.4
click at [742, 212] on input "search" at bounding box center [738, 211] width 20 height 13
click at [739, 235] on div "19%" at bounding box center [738, 231] width 16 height 10
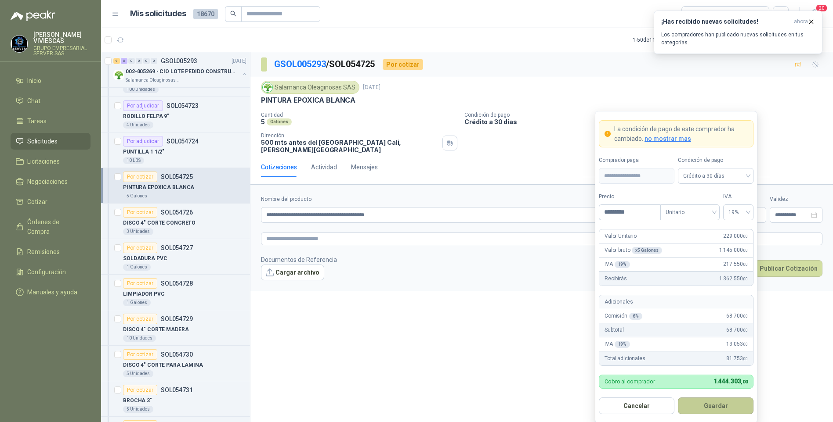
click at [711, 409] on button "Guardar" at bounding box center [716, 406] width 76 height 17
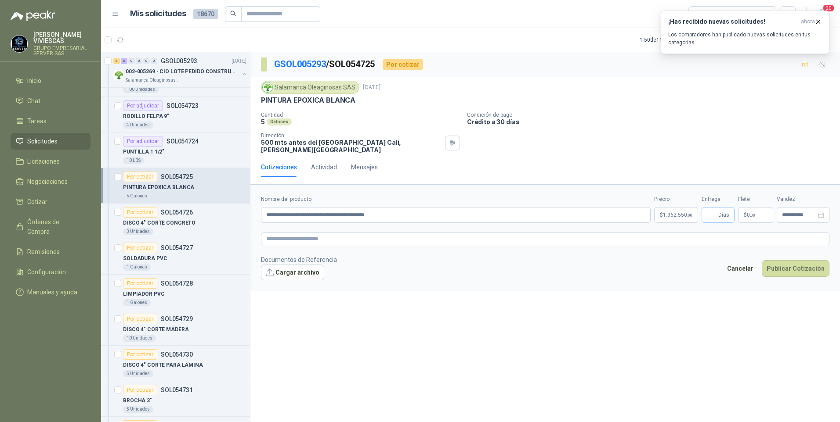
click at [720, 208] on span "Días" at bounding box center [723, 215] width 11 height 15
click at [710, 208] on input "Entrega" at bounding box center [712, 215] width 10 height 15
type input "*"
click at [797, 260] on button "Publicar Cotización" at bounding box center [795, 268] width 68 height 17
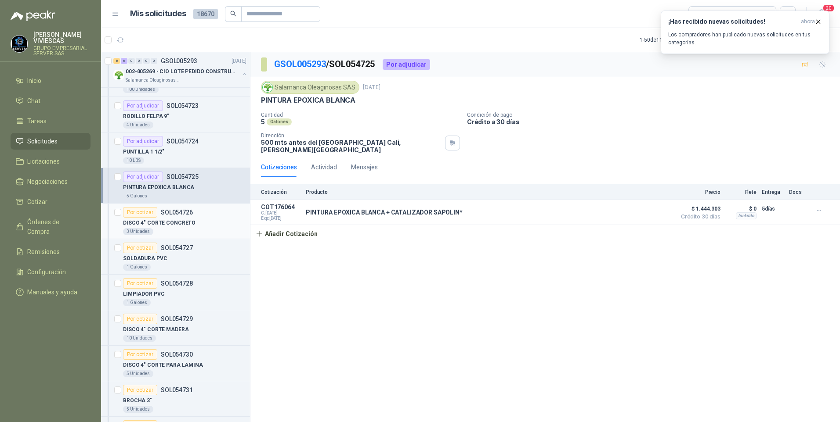
click at [175, 225] on p "DISCO 4" CORTE CONCRETO" at bounding box center [159, 223] width 72 height 8
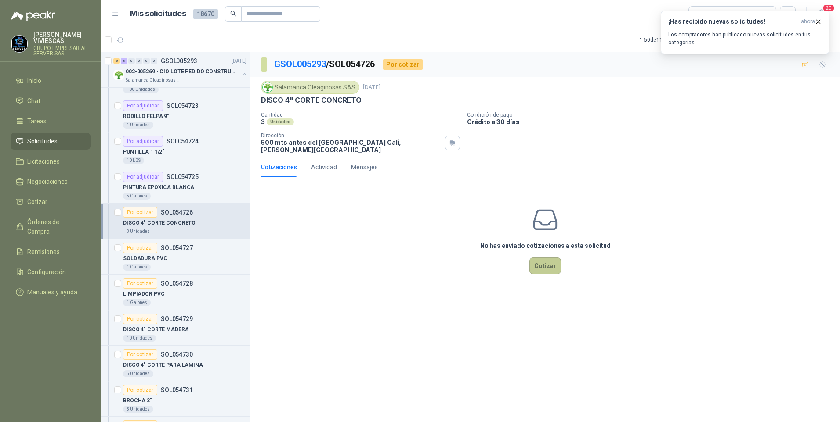
click at [553, 258] on button "Cotizar" at bounding box center [545, 266] width 32 height 17
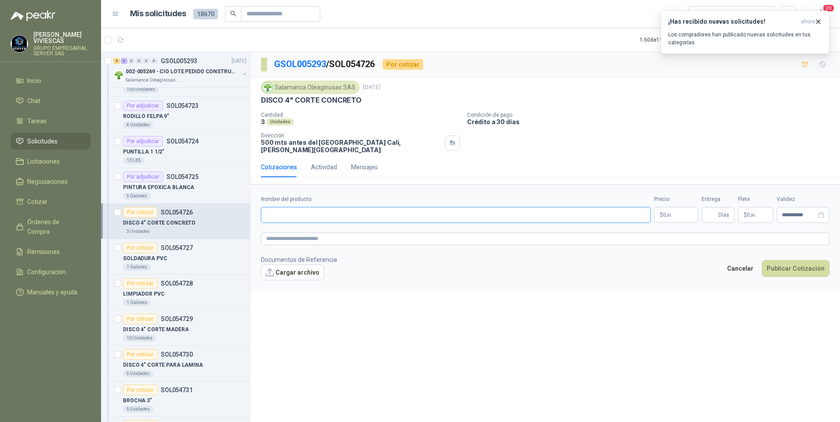
click at [287, 210] on input "Nombre del producto" at bounding box center [456, 215] width 390 height 16
click at [283, 207] on input "Nombre del producto" at bounding box center [456, 215] width 390 height 16
drag, startPoint x: 270, startPoint y: 206, endPoint x: 275, endPoint y: 207, distance: 5.4
click at [270, 207] on input "Nombre del producto" at bounding box center [456, 215] width 390 height 16
paste input "**********"
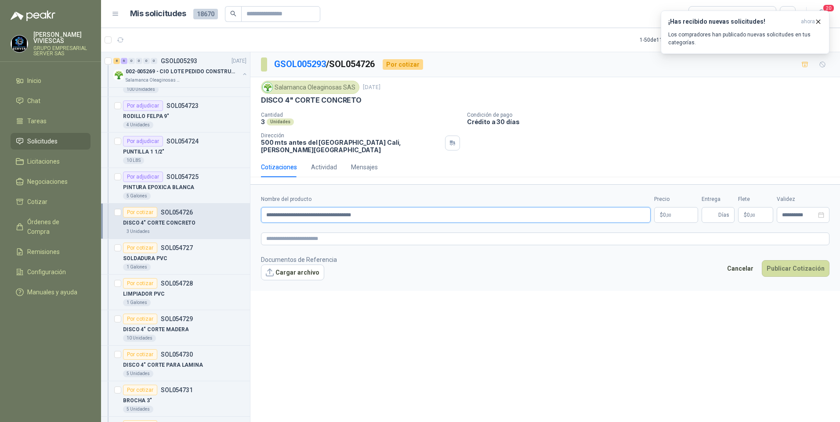
click at [370, 208] on input "**********" at bounding box center [456, 215] width 390 height 16
click at [383, 211] on input "**********" at bounding box center [456, 215] width 390 height 16
type input "**********"
click at [296, 265] on button "Cargar archivo" at bounding box center [292, 273] width 63 height 16
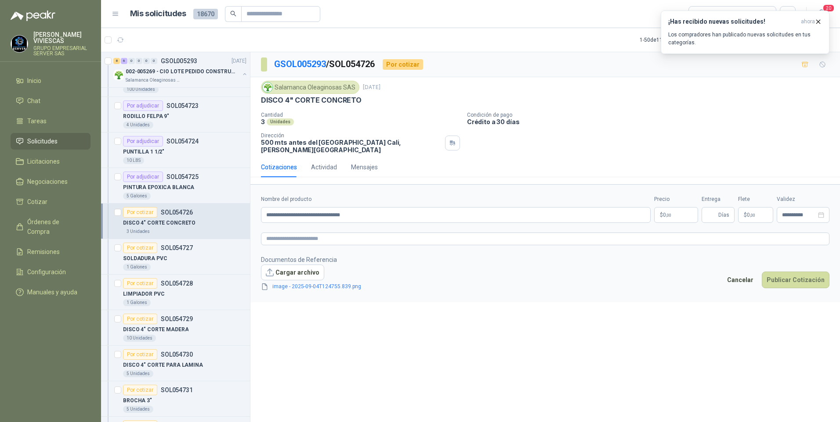
click at [665, 213] on span "0 ,00" at bounding box center [667, 215] width 8 height 5
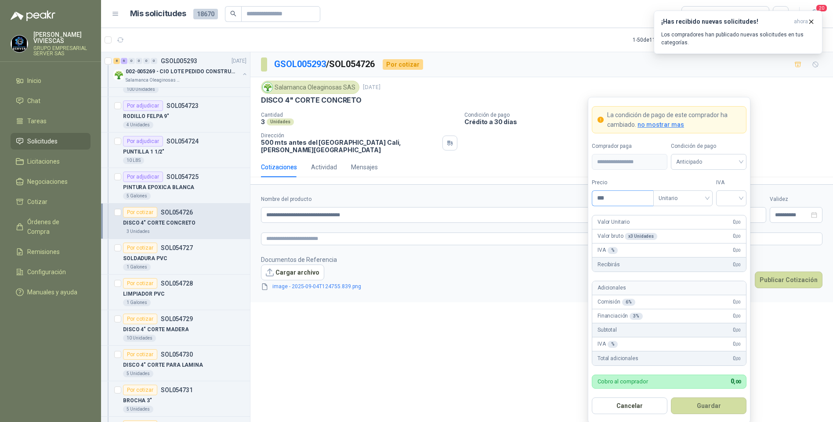
click at [621, 197] on input "***" at bounding box center [622, 198] width 61 height 15
click at [742, 197] on div at bounding box center [731, 199] width 30 height 16
type input "*******"
click at [731, 213] on div "19%" at bounding box center [731, 217] width 16 height 10
click at [690, 162] on span "Anticipado" at bounding box center [708, 161] width 65 height 13
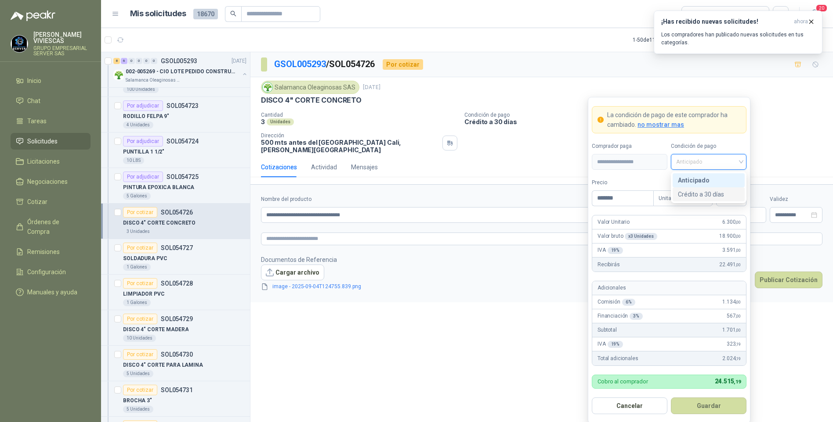
click at [705, 193] on div "Crédito a 30 días" at bounding box center [708, 195] width 61 height 10
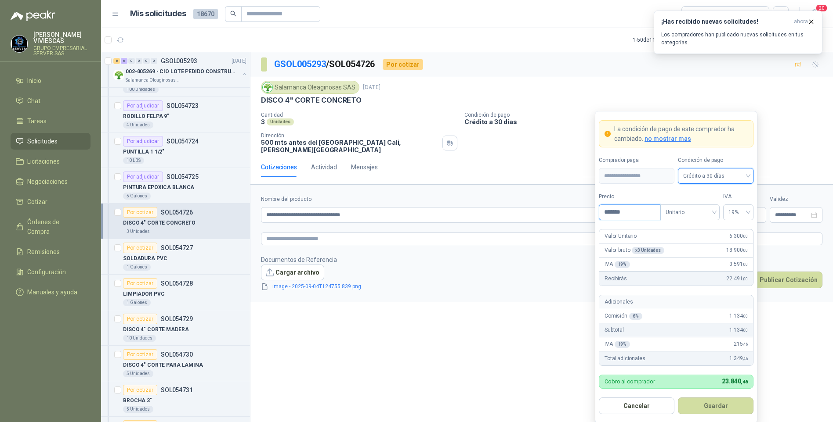
click at [633, 212] on input "*******" at bounding box center [629, 212] width 61 height 15
click at [709, 404] on button "Guardar" at bounding box center [716, 406] width 76 height 17
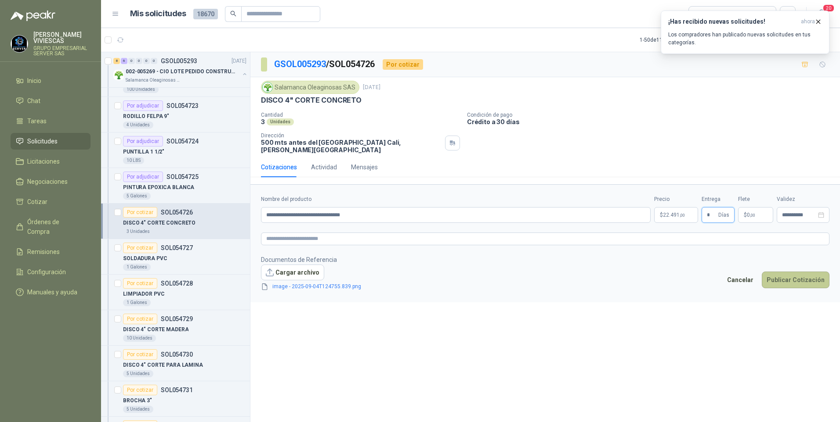
type input "*"
click at [791, 280] on button "Publicar Cotización" at bounding box center [795, 280] width 68 height 17
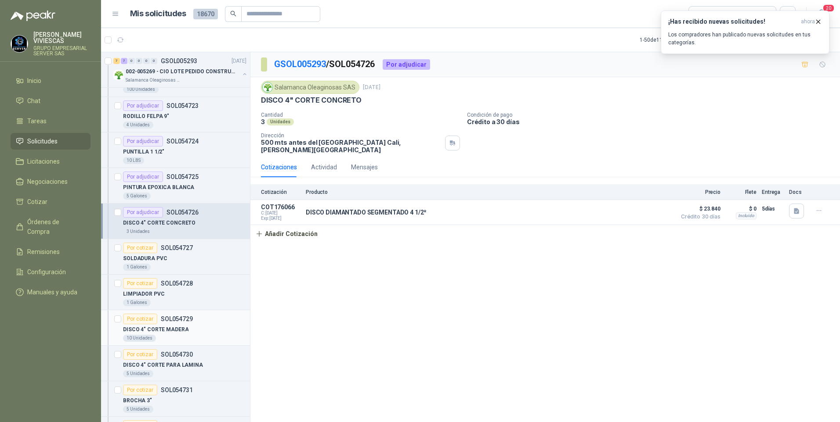
click at [157, 330] on p "DISCO 4" CORTE MADERA" at bounding box center [155, 330] width 65 height 8
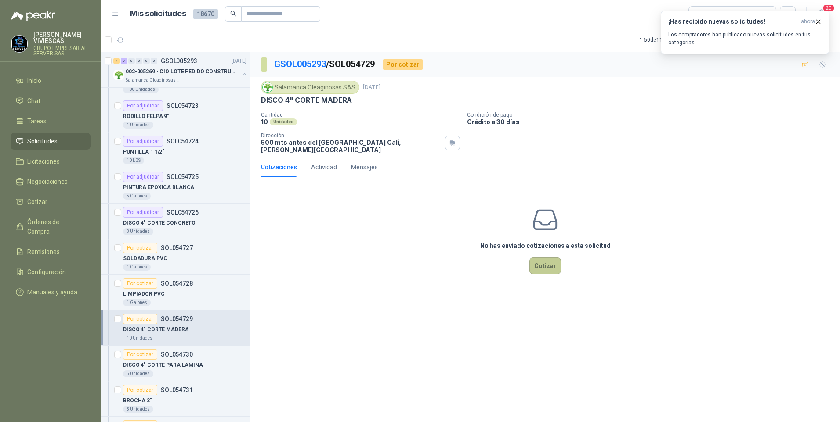
click at [546, 263] on button "Cotizar" at bounding box center [545, 266] width 32 height 17
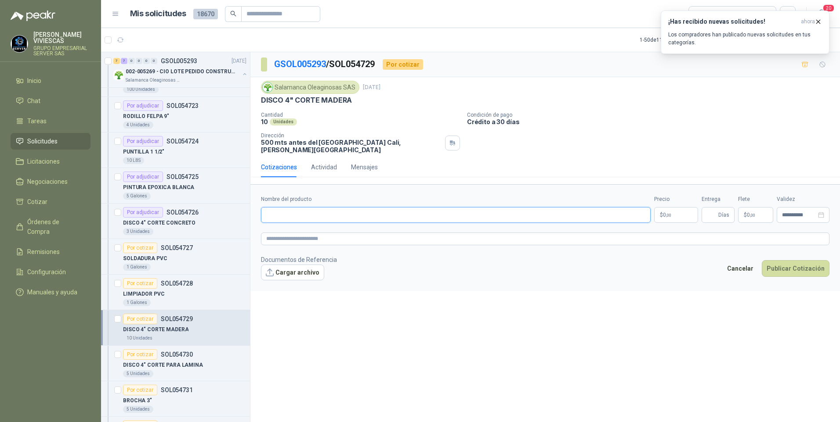
click at [296, 207] on input "Nombre del producto" at bounding box center [456, 215] width 390 height 16
click at [287, 209] on input "Nombre del producto" at bounding box center [456, 215] width 390 height 16
type input "*"
type input "**********"
click at [681, 209] on body "[PERSON_NAME] GRUPO EMPRESARIAL SERVER SAS Inicio Chat Tareas Solicitudes Licit…" at bounding box center [420, 211] width 840 height 422
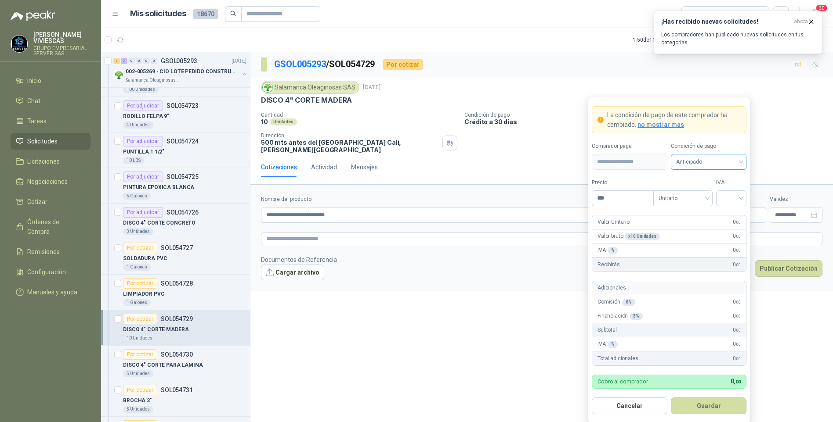
click at [694, 158] on span "Anticipado" at bounding box center [708, 161] width 65 height 13
click at [702, 196] on div "Crédito a 30 días" at bounding box center [708, 195] width 61 height 10
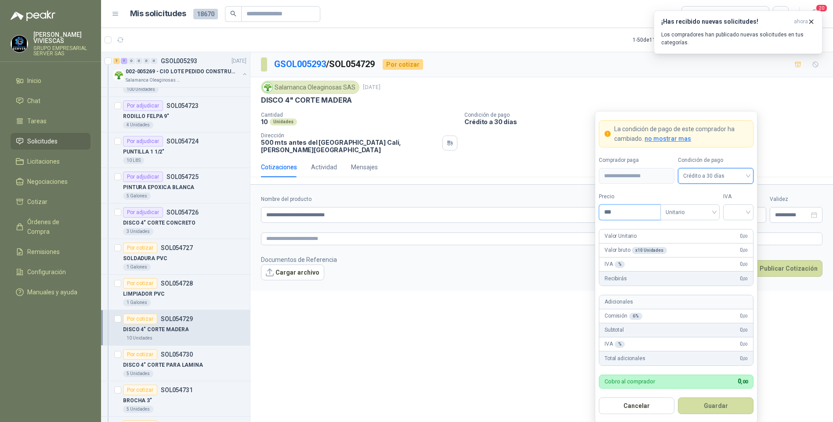
click at [622, 211] on input "***" at bounding box center [629, 212] width 61 height 15
click at [641, 214] on input "***" at bounding box center [629, 212] width 61 height 15
click at [636, 216] on input "***" at bounding box center [629, 212] width 61 height 15
type input "*******"
click at [742, 206] on input "search" at bounding box center [738, 211] width 20 height 13
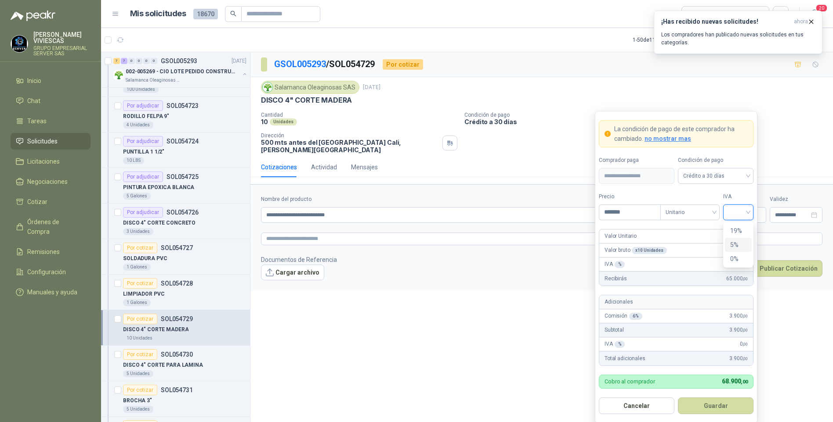
click at [734, 244] on div "5%" at bounding box center [738, 245] width 16 height 10
click at [733, 231] on div "Valor Unitario 6.500 ,00" at bounding box center [676, 237] width 154 height 14
click at [754, 214] on form "**********" at bounding box center [676, 267] width 162 height 313
click at [736, 210] on span "5%" at bounding box center [738, 212] width 20 height 13
click at [741, 227] on div "19%" at bounding box center [738, 231] width 16 height 10
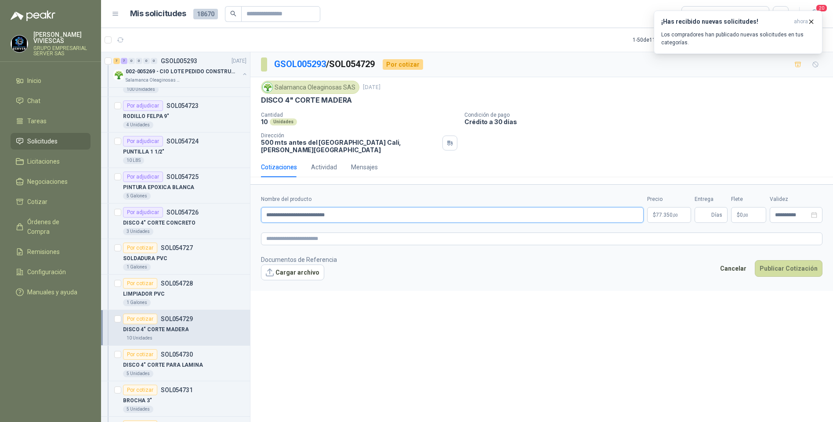
click at [342, 213] on input "**********" at bounding box center [452, 215] width 382 height 16
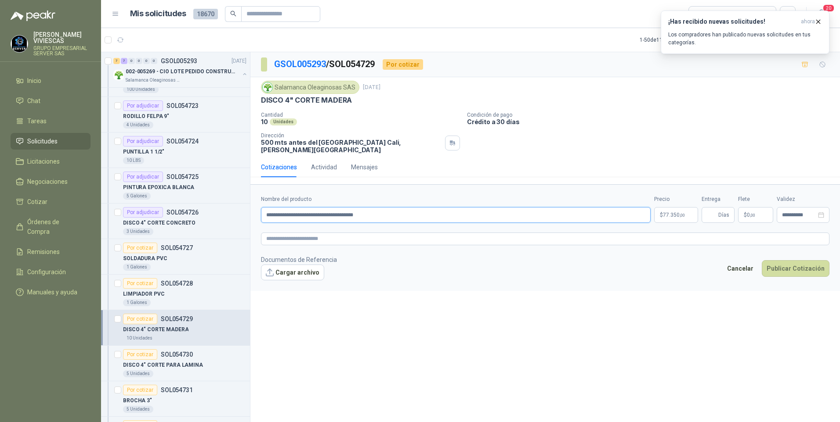
click at [342, 208] on input "**********" at bounding box center [456, 215] width 390 height 16
click at [383, 209] on input "**********" at bounding box center [456, 215] width 390 height 16
type input "**********"
click at [303, 271] on button "Cargar archivo" at bounding box center [292, 273] width 63 height 16
click at [302, 283] on link "image - 2025-09-04T125702.851.png" at bounding box center [317, 287] width 96 height 8
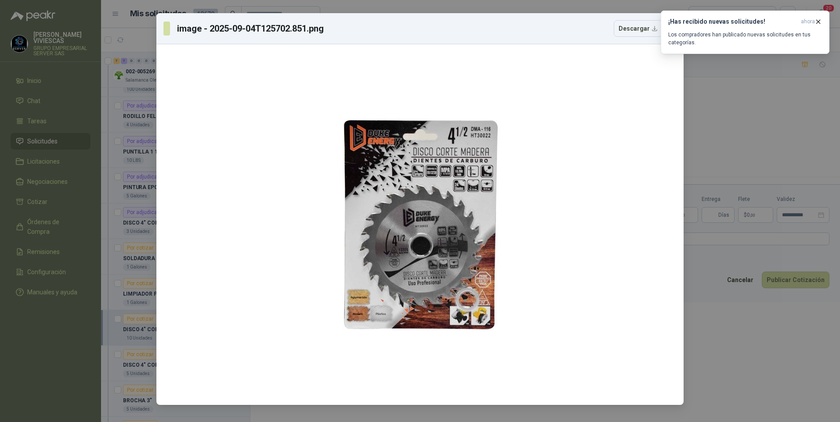
click at [757, 357] on div "image - 2025-09-04T125702.851.png Descargar" at bounding box center [420, 211] width 840 height 422
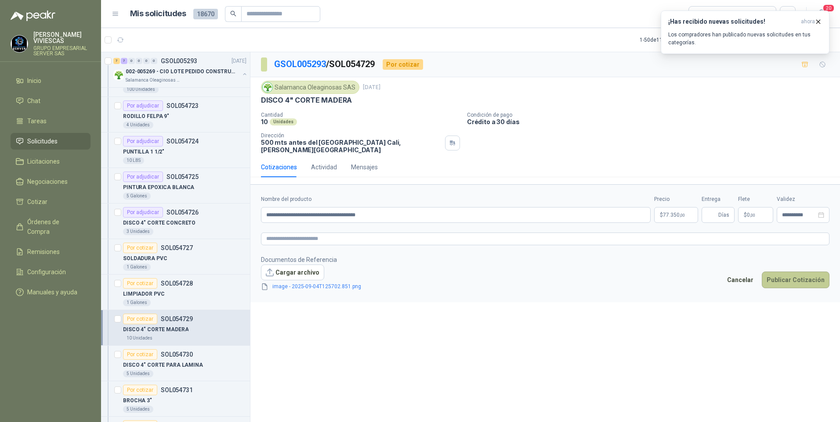
click at [796, 272] on button "Publicar Cotización" at bounding box center [795, 280] width 68 height 17
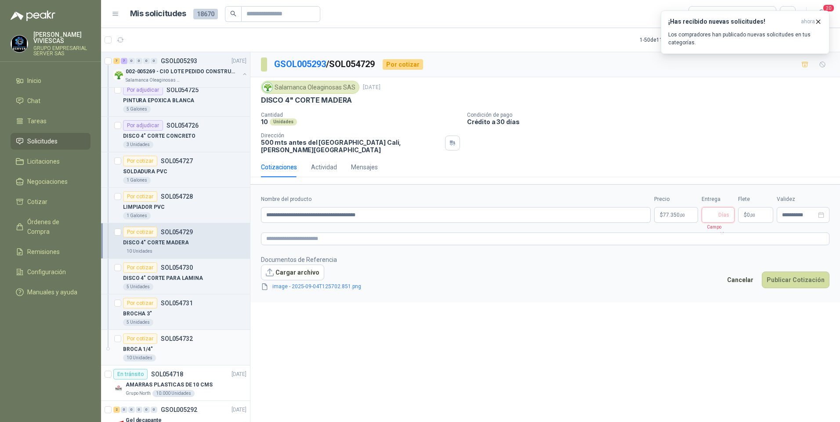
scroll to position [1537, 0]
click at [713, 215] on input "Entrega" at bounding box center [712, 215] width 10 height 15
type input "*"
click at [782, 272] on button "Publicar Cotización" at bounding box center [795, 280] width 68 height 17
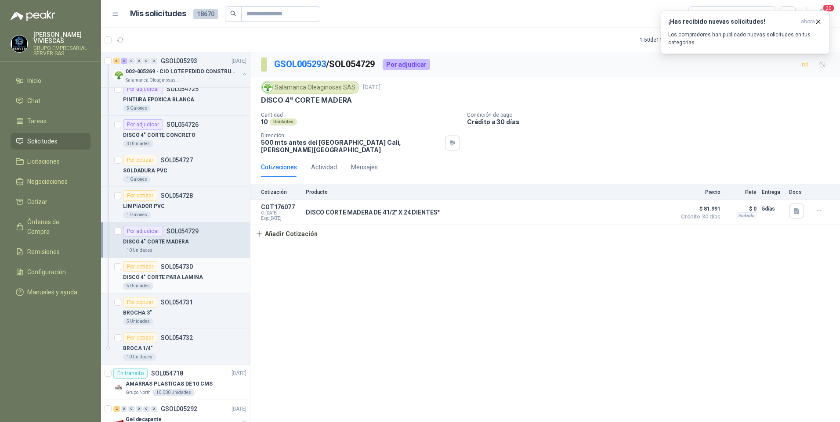
click at [160, 278] on p "DISCO 4" CORTE PARA LAMINA" at bounding box center [163, 278] width 80 height 8
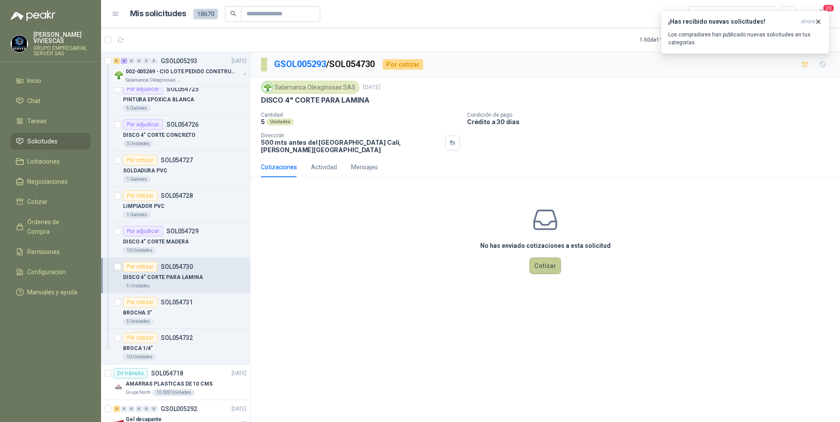
click at [549, 258] on button "Cotizar" at bounding box center [545, 266] width 32 height 17
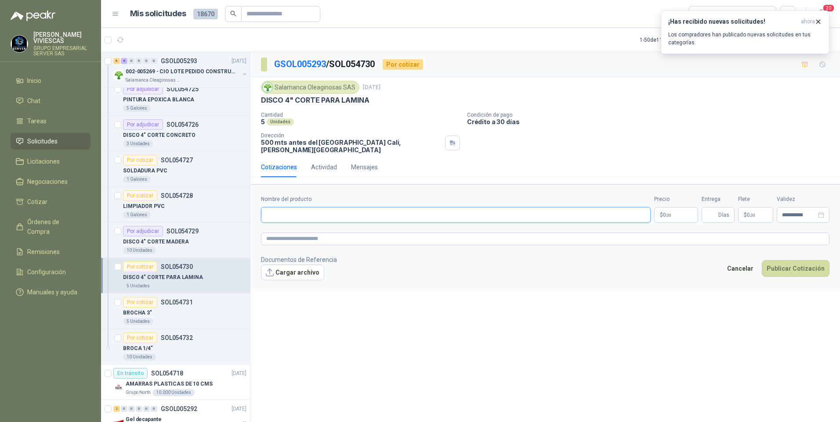
click at [281, 211] on input "Nombre del producto" at bounding box center [456, 215] width 390 height 16
type input "*"
type input "**********"
click at [670, 209] on body "[PERSON_NAME] GRUPO EMPRESARIAL SERVER SAS Inicio Chat Tareas Solicitudes Licit…" at bounding box center [420, 211] width 840 height 422
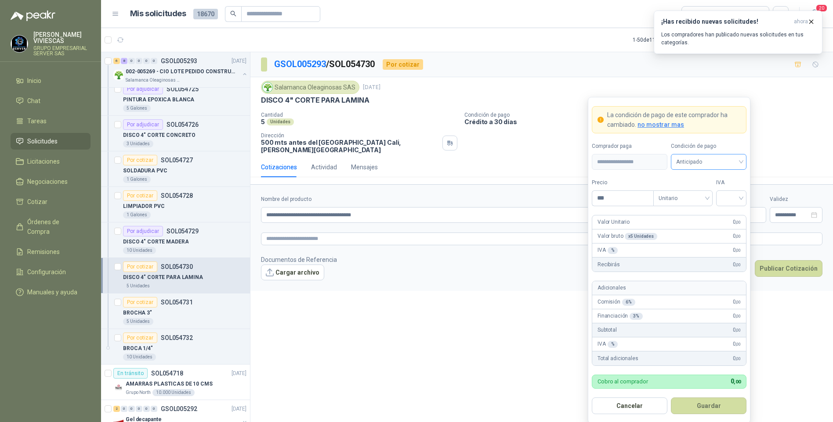
click at [706, 159] on span "Anticipado" at bounding box center [708, 161] width 65 height 13
click at [702, 198] on div "Crédito a 30 días" at bounding box center [708, 195] width 61 height 10
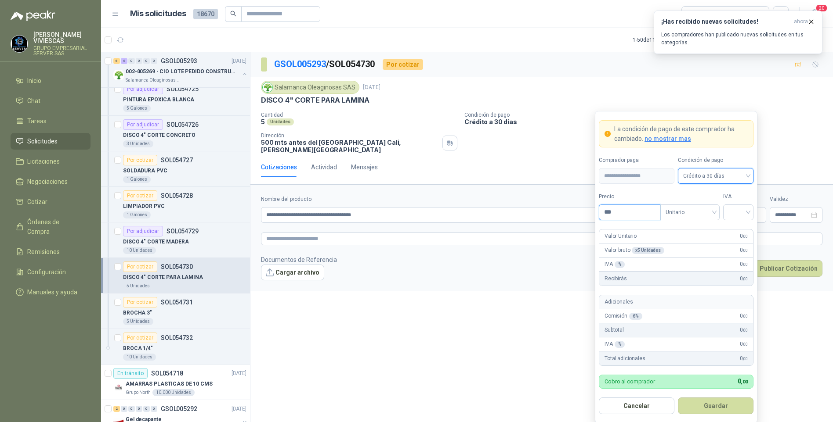
click at [628, 216] on input "***" at bounding box center [629, 212] width 61 height 15
type input "*******"
click at [732, 209] on input "search" at bounding box center [738, 211] width 20 height 13
click at [737, 231] on div "19%" at bounding box center [738, 231] width 16 height 10
click at [712, 415] on button "Guardar" at bounding box center [716, 406] width 76 height 17
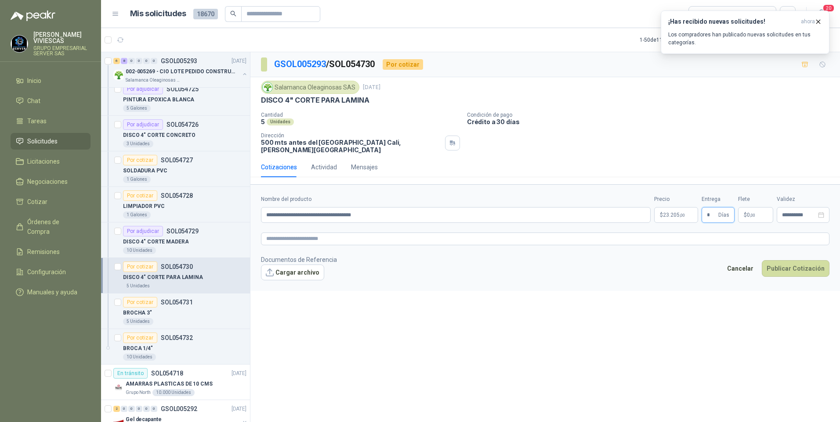
type input "*"
click at [761, 260] on button "Publicar Cotización" at bounding box center [795, 268] width 68 height 17
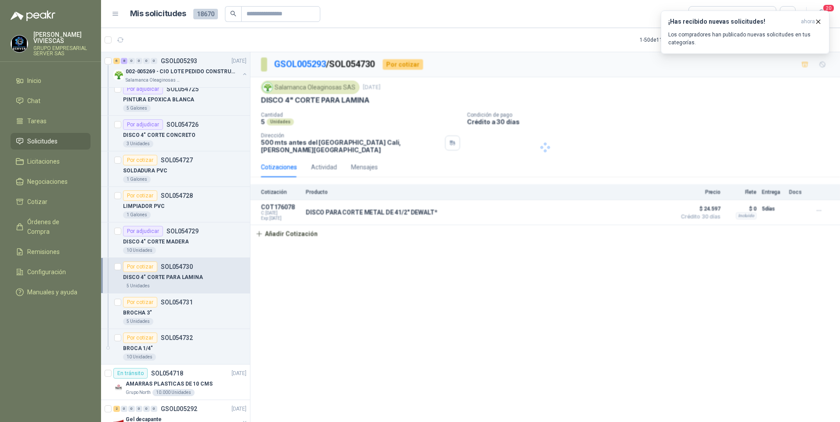
click at [802, 257] on div "GSOL005293 / SOL054730 Por cotizar Salamanca Oleaginosas SAS [DATE] DISCO 4" CO…" at bounding box center [544, 238] width 589 height 373
click at [138, 315] on p "BROCHA 3"" at bounding box center [137, 313] width 29 height 8
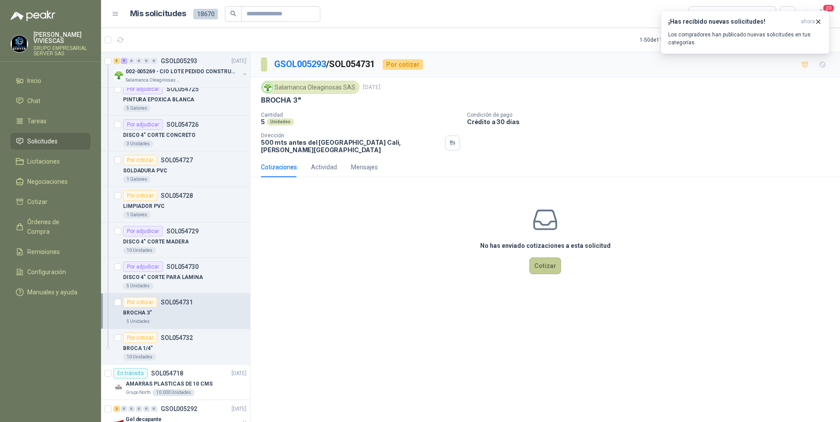
click at [543, 258] on button "Cotizar" at bounding box center [545, 266] width 32 height 17
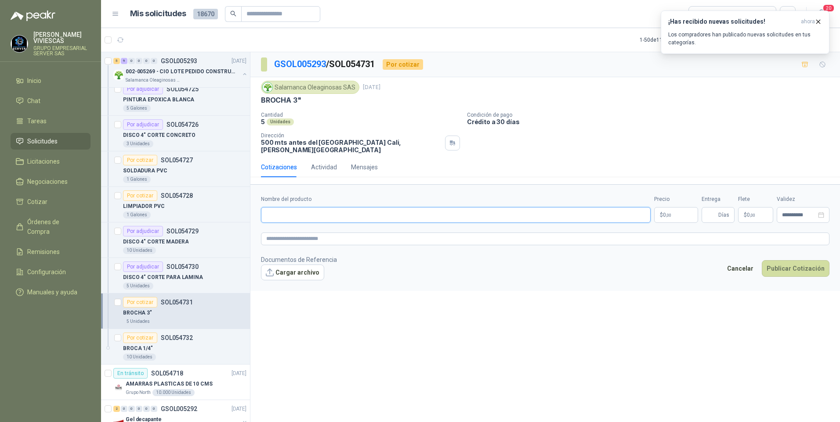
click at [285, 214] on input "Nombre del producto" at bounding box center [456, 215] width 390 height 16
type input "*"
type input "**********"
click at [669, 205] on body "[PERSON_NAME] GRUPO EMPRESARIAL SERVER SAS Inicio Chat Tareas Solicitudes Licit…" at bounding box center [420, 211] width 840 height 422
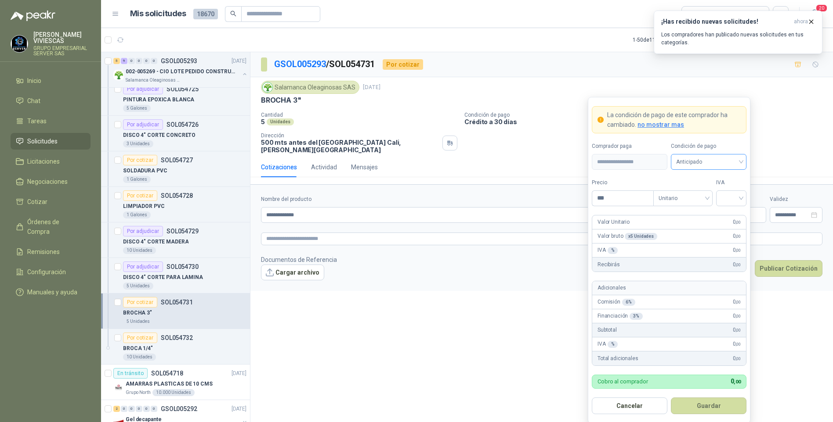
click at [691, 162] on span "Anticipado" at bounding box center [708, 161] width 65 height 13
drag, startPoint x: 694, startPoint y: 193, endPoint x: 644, endPoint y: 200, distance: 50.1
click at [693, 194] on div "Crédito a 30 días" at bounding box center [708, 195] width 61 height 10
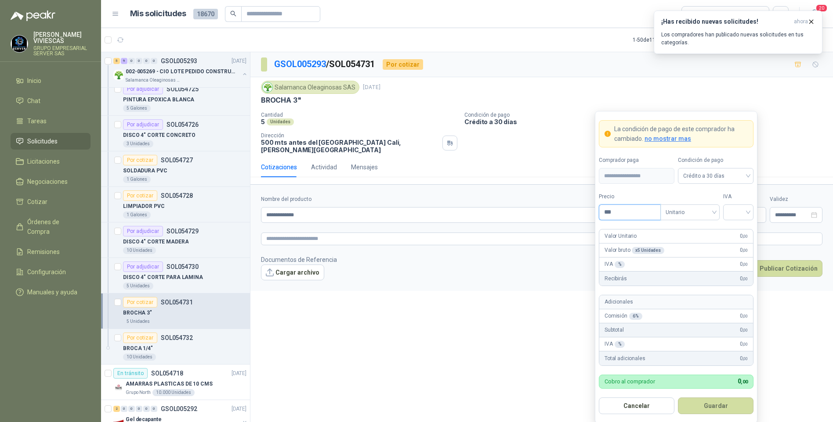
click at [624, 208] on input "***" at bounding box center [629, 212] width 61 height 15
type input "*******"
click at [741, 216] on input "search" at bounding box center [738, 211] width 20 height 13
drag, startPoint x: 736, startPoint y: 227, endPoint x: 732, endPoint y: 234, distance: 8.3
click at [735, 228] on div "19%" at bounding box center [738, 231] width 16 height 10
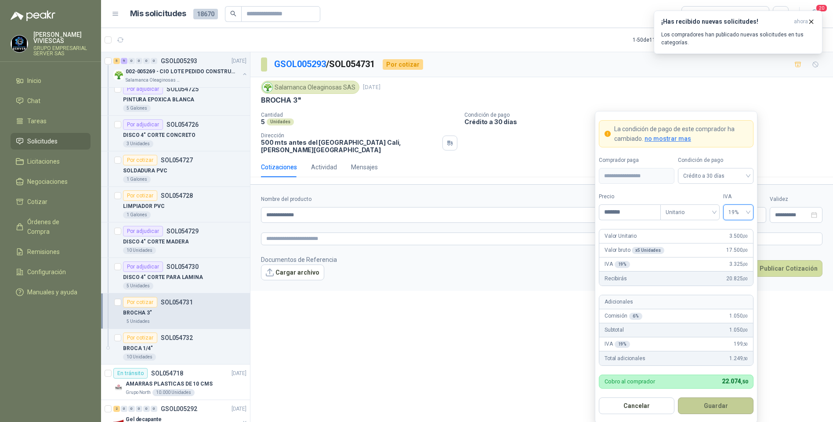
click at [697, 415] on form "**********" at bounding box center [676, 267] width 162 height 313
click at [743, 213] on span "19%" at bounding box center [738, 212] width 20 height 13
click at [734, 229] on div "19%" at bounding box center [738, 231] width 16 height 10
click at [707, 408] on button "Guardar" at bounding box center [716, 406] width 76 height 17
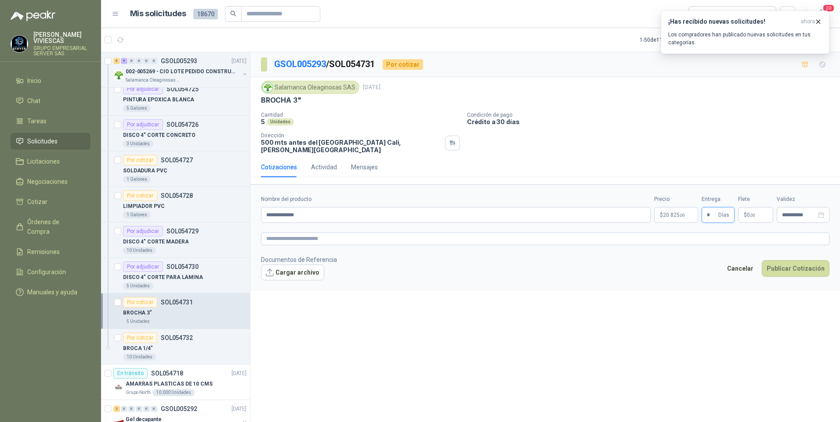
type input "*"
click at [292, 265] on button "Cargar archivo" at bounding box center [292, 273] width 63 height 16
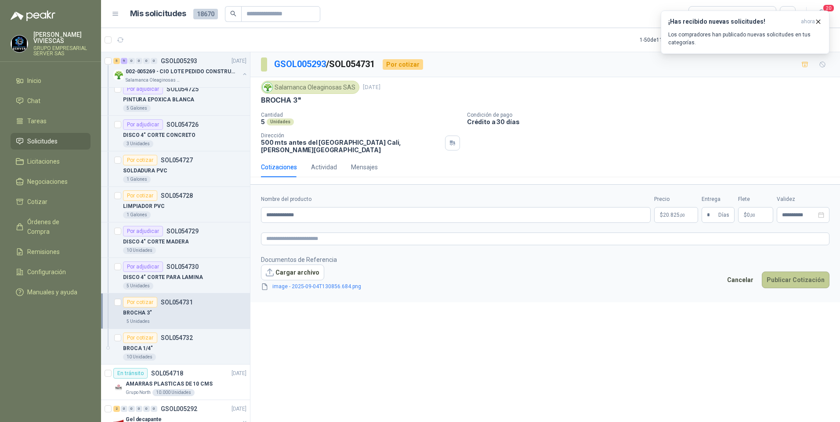
click at [792, 272] on button "Publicar Cotización" at bounding box center [795, 280] width 68 height 17
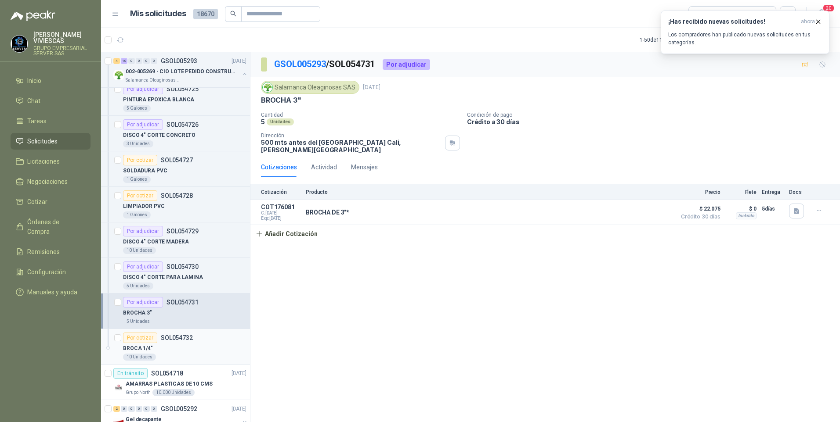
click at [139, 347] on p "BROCA 1/4"" at bounding box center [138, 349] width 30 height 8
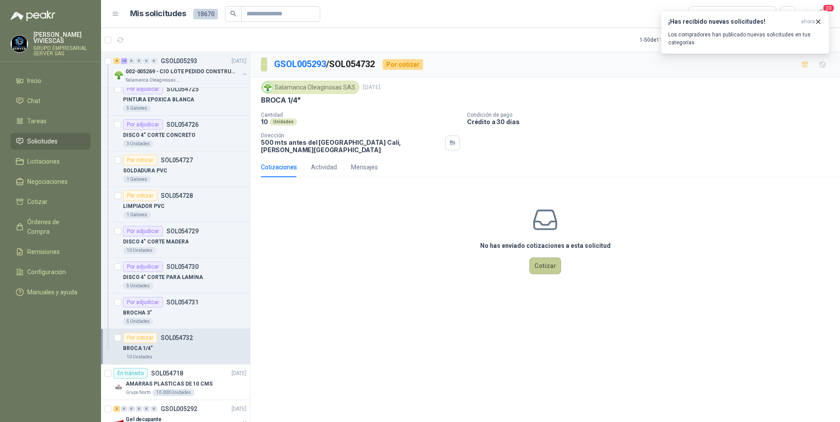
click at [535, 259] on button "Cotizar" at bounding box center [545, 266] width 32 height 17
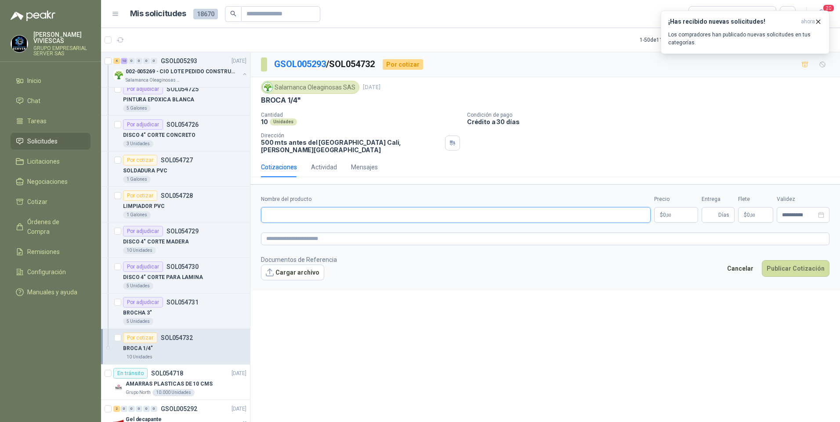
click at [288, 207] on input "Nombre del producto" at bounding box center [456, 215] width 390 height 16
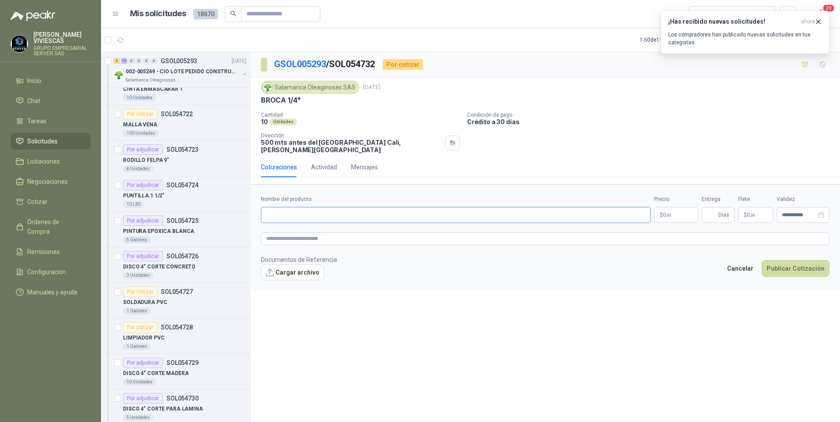
scroll to position [1625, 0]
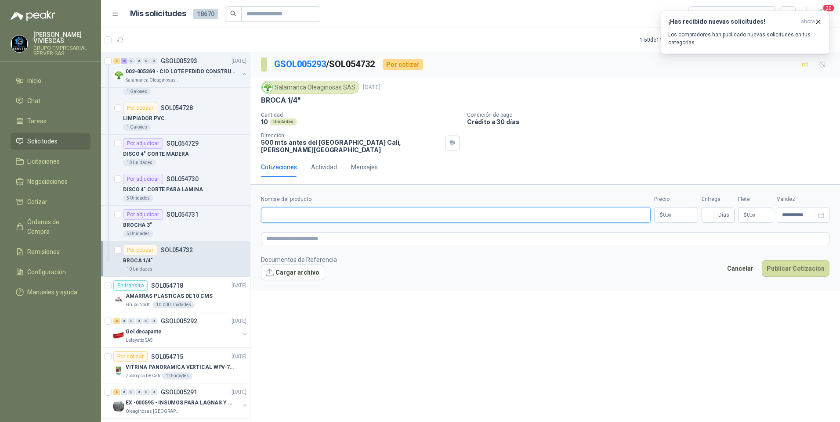
click at [280, 209] on input "Nombre del producto" at bounding box center [456, 215] width 390 height 16
type input "*"
type input "**********"
drag, startPoint x: 343, startPoint y: 210, endPoint x: 196, endPoint y: 204, distance: 147.2
click at [190, 204] on div "2 0 0 0 0 0 GSOL005306 [DATE] UPS Perugia SAS Por cotizar SOL054874 [DATE] ACEI…" at bounding box center [470, 239] width 739 height 374
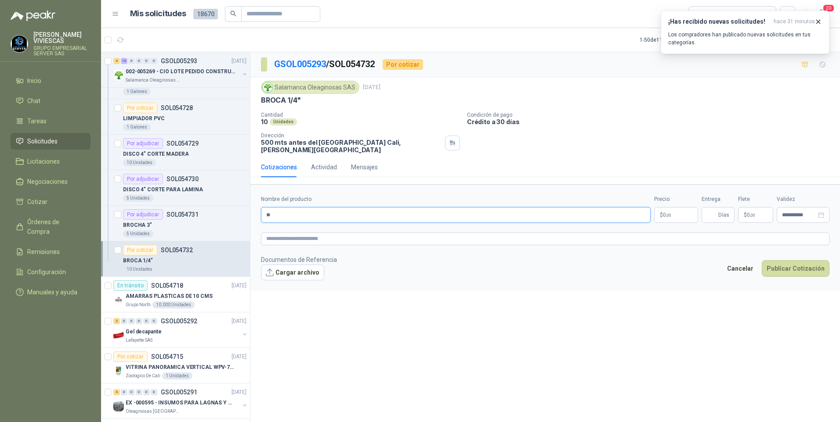
type input "**"
click at [761, 260] on button "Publicar Cotización" at bounding box center [795, 268] width 68 height 17
click at [292, 215] on input "**" at bounding box center [456, 215] width 390 height 16
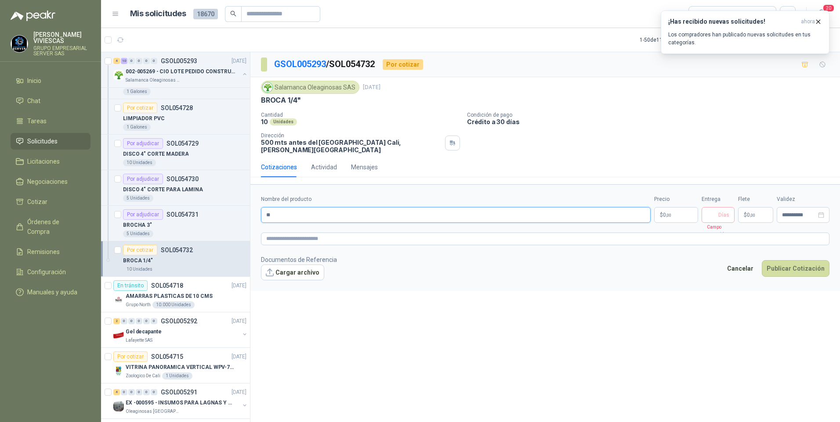
drag, startPoint x: 274, startPoint y: 214, endPoint x: 261, endPoint y: 214, distance: 13.6
click at [261, 214] on input "**" at bounding box center [456, 215] width 390 height 16
click at [303, 212] on input "Nombre del producto" at bounding box center [456, 215] width 390 height 16
type input "*"
type input "**********"
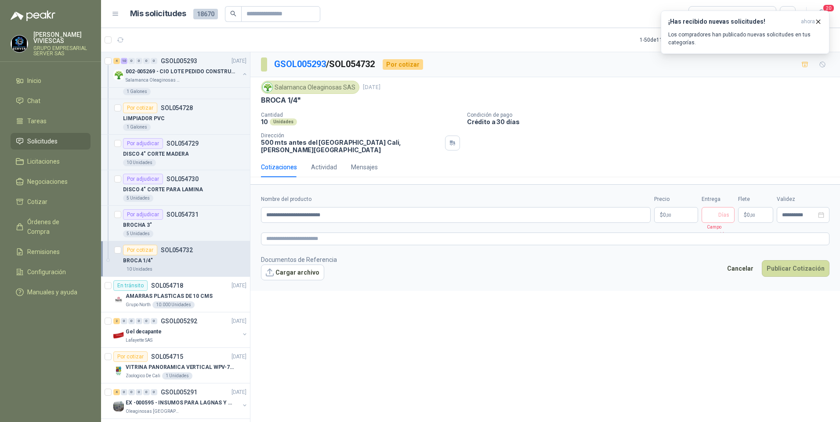
click at [671, 213] on body "[PERSON_NAME] GRUPO EMPRESARIAL SERVER SAS Inicio Chat Tareas Solicitudes Licit…" at bounding box center [420, 211] width 840 height 422
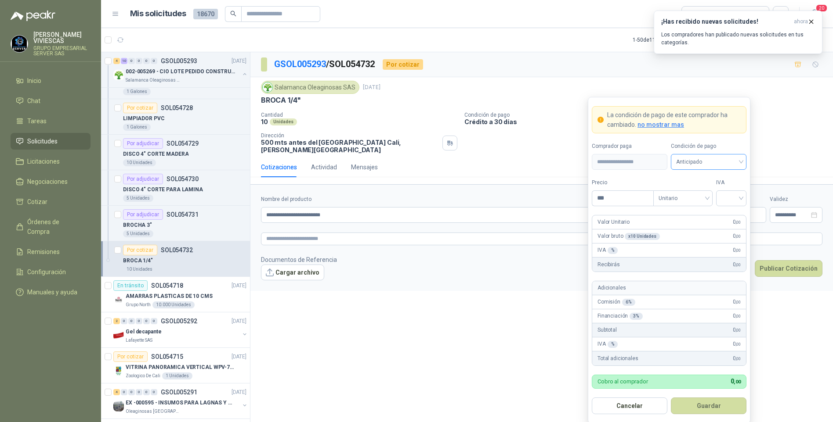
click at [709, 157] on span "Anticipado" at bounding box center [708, 161] width 65 height 13
click at [696, 195] on div "Crédito a 30 días" at bounding box center [708, 195] width 61 height 10
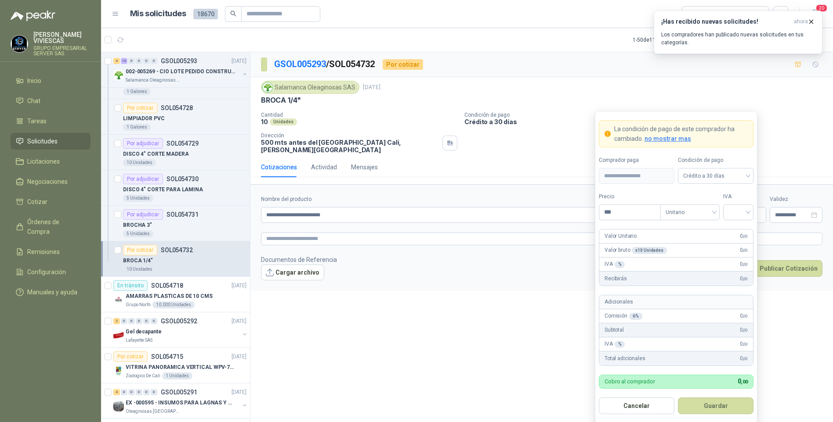
click at [623, 202] on div "Precio ***" at bounding box center [629, 207] width 61 height 28
click at [619, 218] on input "***" at bounding box center [629, 212] width 61 height 15
type input "*******"
click at [678, 398] on button "Guardar" at bounding box center [716, 406] width 76 height 17
click at [747, 209] on input "search" at bounding box center [738, 211] width 20 height 13
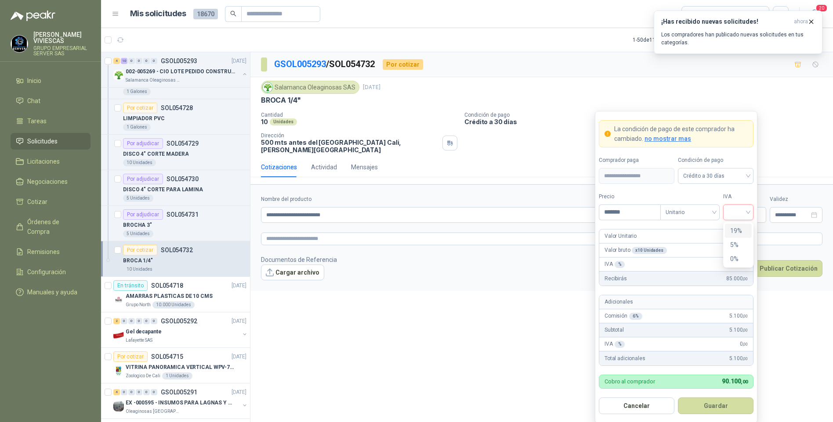
click at [741, 226] on div "19%" at bounding box center [738, 231] width 27 height 14
click at [712, 416] on form "**********" at bounding box center [676, 267] width 162 height 313
click at [711, 408] on button "Guardar" at bounding box center [716, 406] width 76 height 17
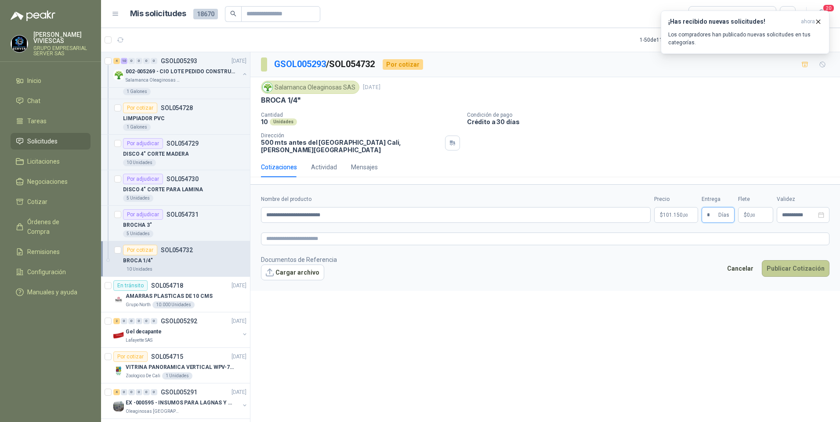
type input "*"
click at [795, 265] on button "Publicar Cotización" at bounding box center [795, 268] width 68 height 17
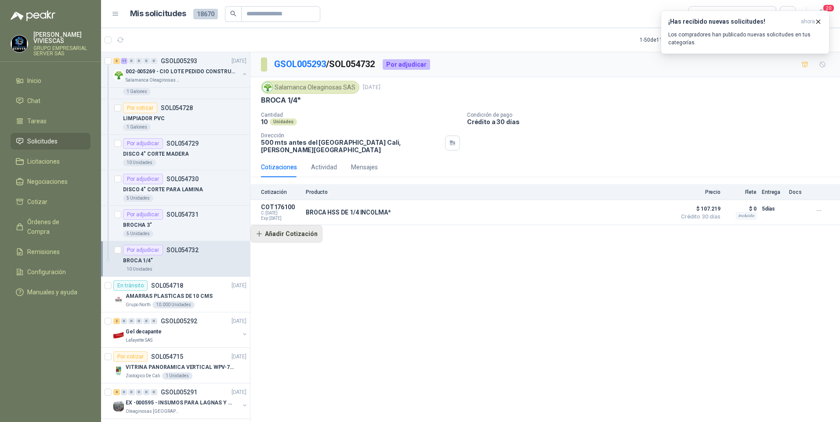
click at [294, 229] on button "Añadir Cotización" at bounding box center [286, 234] width 72 height 18
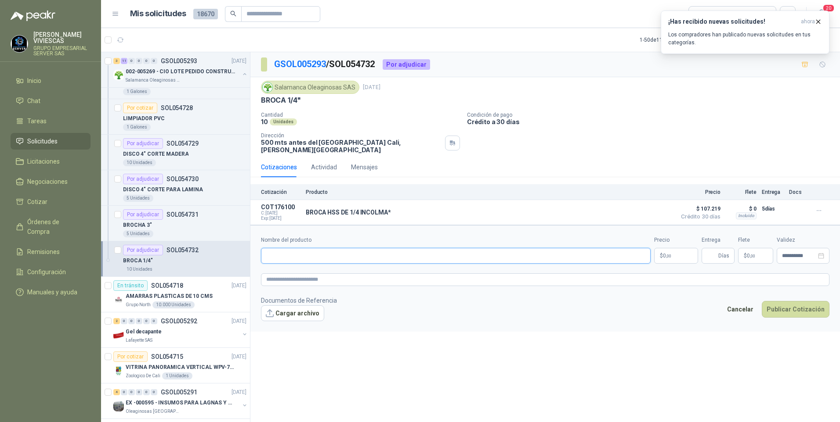
click at [290, 253] on input "Nombre del producto" at bounding box center [456, 256] width 390 height 16
type input "*"
type input "**********"
click at [679, 256] on body "[PERSON_NAME] GRUPO EMPRESARIAL SERVER SAS Inicio Chat Tareas Solicitudes Licit…" at bounding box center [420, 211] width 840 height 422
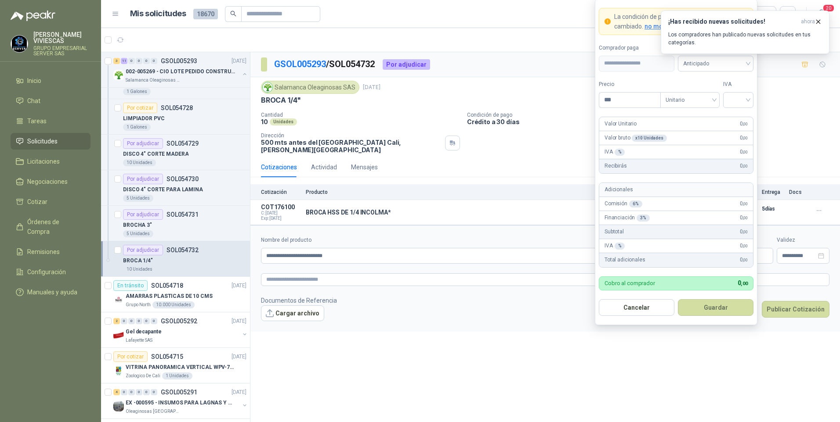
click at [750, 54] on div "¡Has recibido nuevas solicitudes! ahora Los compradores han publicado nuevas so…" at bounding box center [744, 32] width 169 height 43
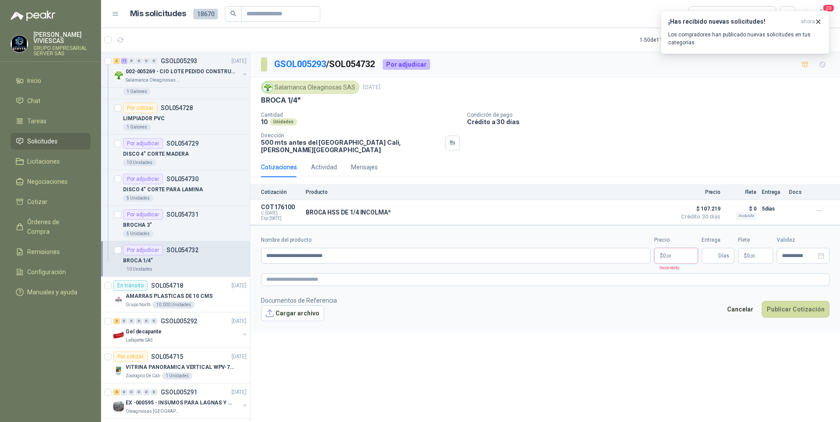
click at [670, 254] on span ",00" at bounding box center [668, 256] width 5 height 5
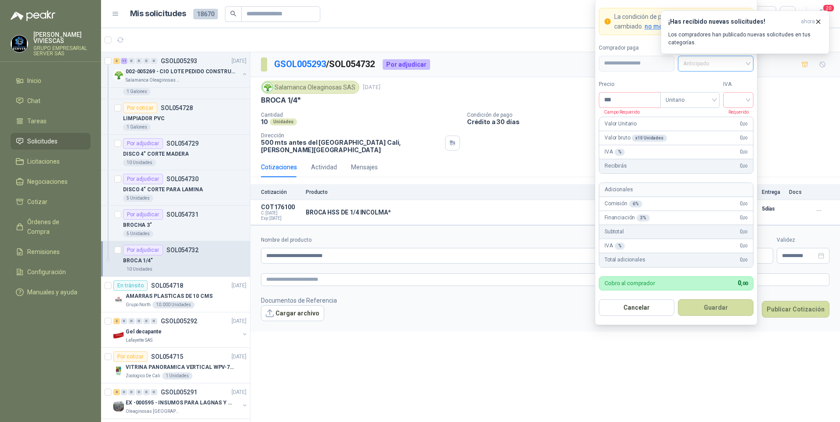
click at [700, 63] on span "Anticipado" at bounding box center [715, 63] width 65 height 13
click at [707, 97] on div "Crédito a 30 días" at bounding box center [715, 96] width 61 height 10
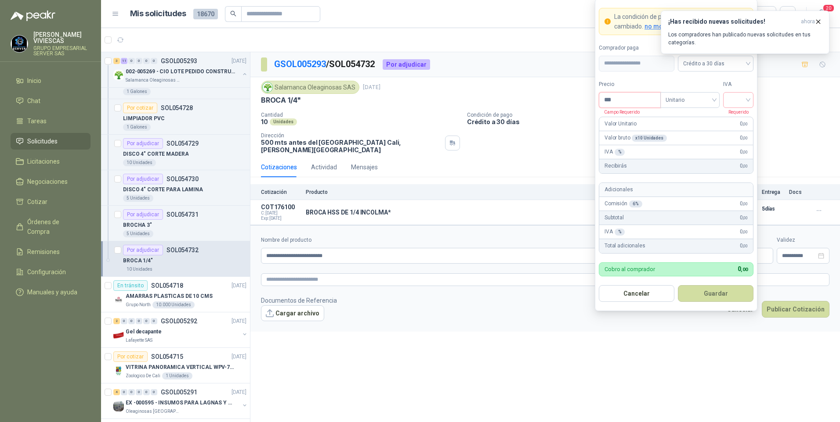
click at [616, 99] on input "***" at bounding box center [629, 100] width 61 height 15
type input "*******"
click at [739, 90] on div "IVA Requerido" at bounding box center [738, 94] width 30 height 28
click at [741, 100] on input "search" at bounding box center [738, 99] width 20 height 13
drag, startPoint x: 739, startPoint y: 115, endPoint x: 661, endPoint y: 249, distance: 154.7
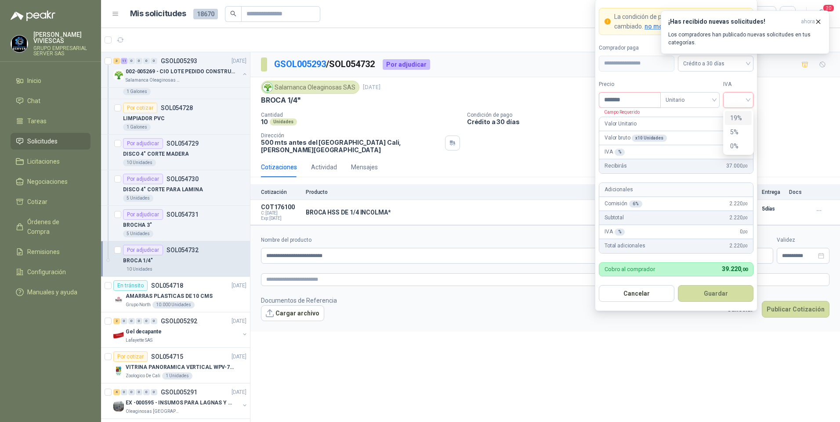
click at [738, 116] on div "19%" at bounding box center [738, 118] width 16 height 10
click at [713, 294] on button "Guardar" at bounding box center [716, 293] width 76 height 17
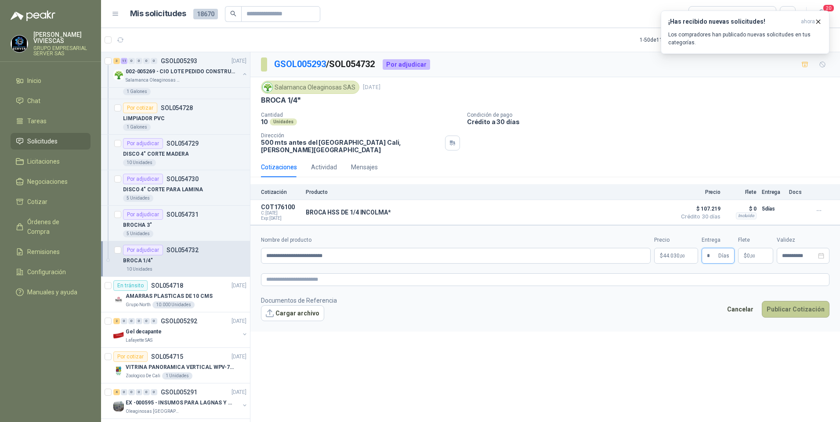
type input "*"
click at [799, 301] on button "Publicar Cotización" at bounding box center [795, 309] width 68 height 17
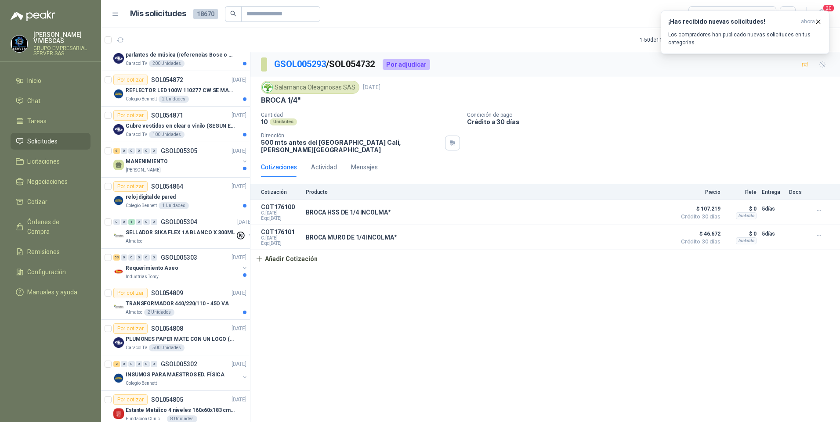
scroll to position [0, 0]
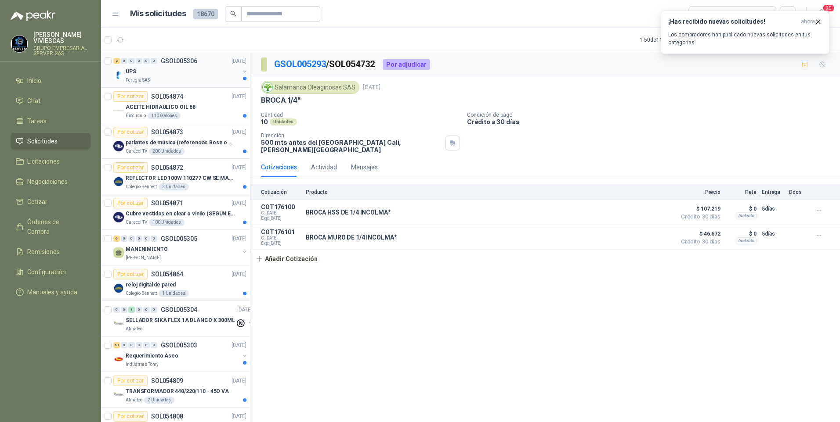
click at [166, 73] on div "UPS" at bounding box center [183, 71] width 114 height 11
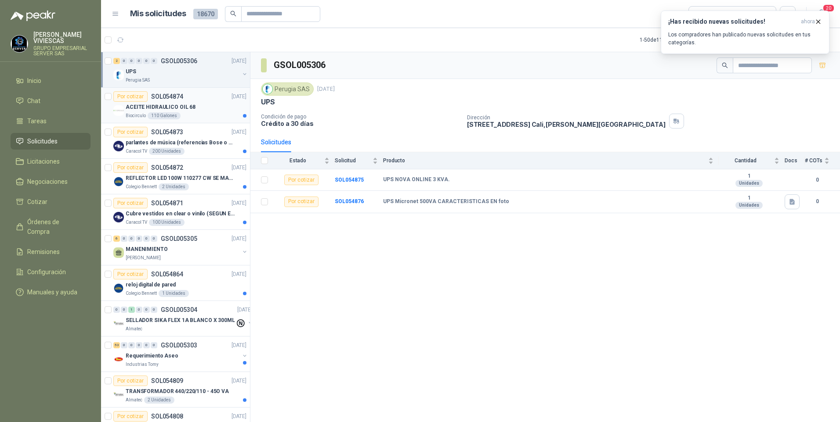
click at [190, 109] on p "ACEITE HIDRAULICO OIL 68" at bounding box center [161, 107] width 70 height 8
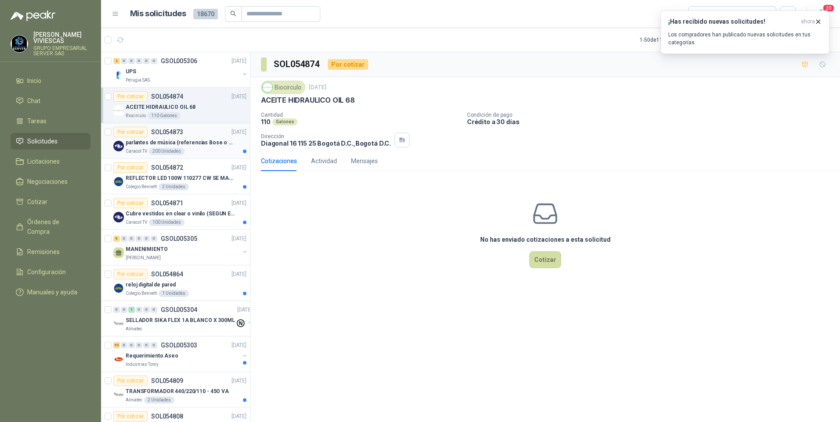
click at [189, 143] on p "parlantes de música (referencias Bose o Alexa) CON MARCACION 1 LOGO (Mas datos …" at bounding box center [180, 143] width 109 height 8
click at [194, 186] on div "Colegio [PERSON_NAME] 2 Unidades" at bounding box center [186, 187] width 121 height 7
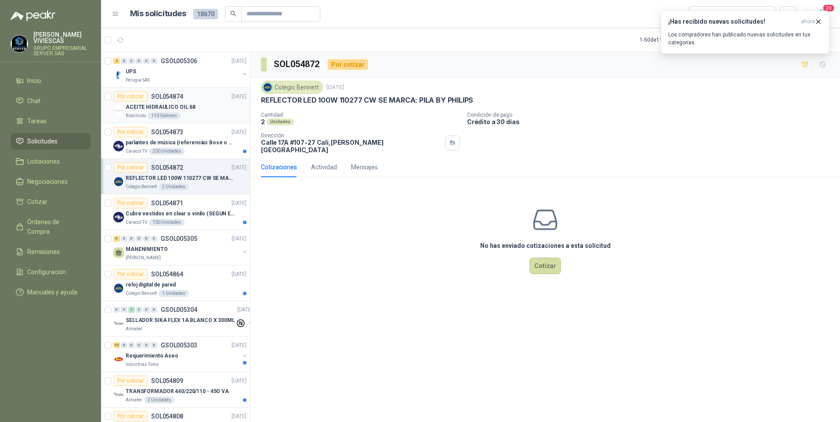
click at [161, 107] on p "ACEITE HIDRAULICO OIL 68" at bounding box center [161, 107] width 70 height 8
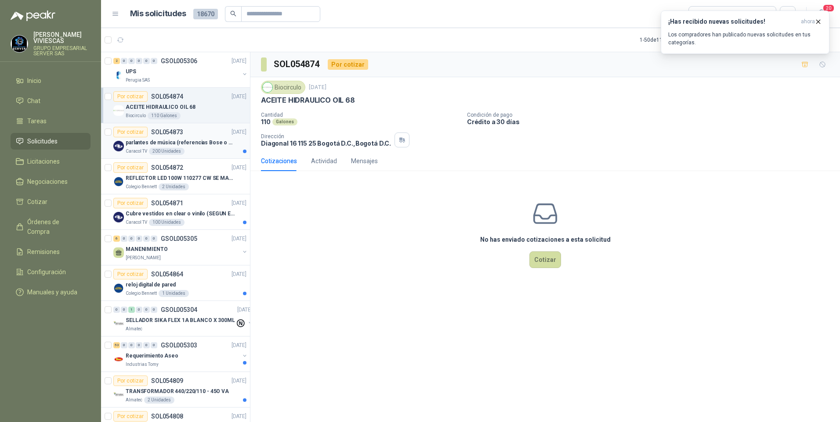
click at [143, 146] on p "parlantes de música (referencias Bose o Alexa) CON MARCACION 1 LOGO (Mas datos …" at bounding box center [180, 143] width 109 height 8
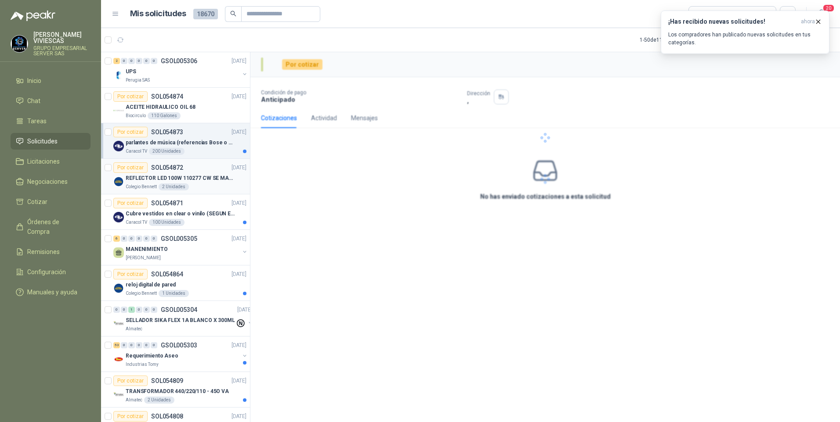
click at [146, 178] on p "REFLECTOR LED 100W 110277 CW SE MARCA: PILA BY PHILIPS" at bounding box center [180, 178] width 109 height 8
click at [136, 216] on p "Cubre vestidos en clear o vinilo (SEGUN ESPECIFICACIONES DEL ADJUNTO)" at bounding box center [180, 214] width 109 height 8
click at [145, 253] on p "MANENIMIENTO" at bounding box center [147, 249] width 42 height 8
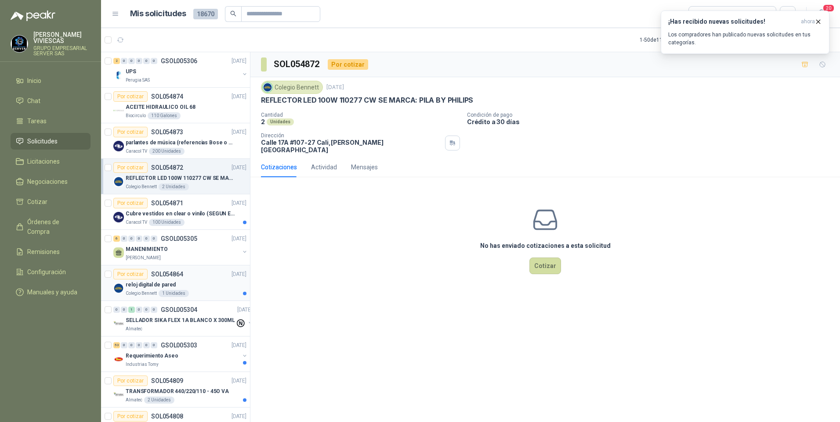
click at [139, 285] on p "reloj digital de pared" at bounding box center [151, 285] width 50 height 8
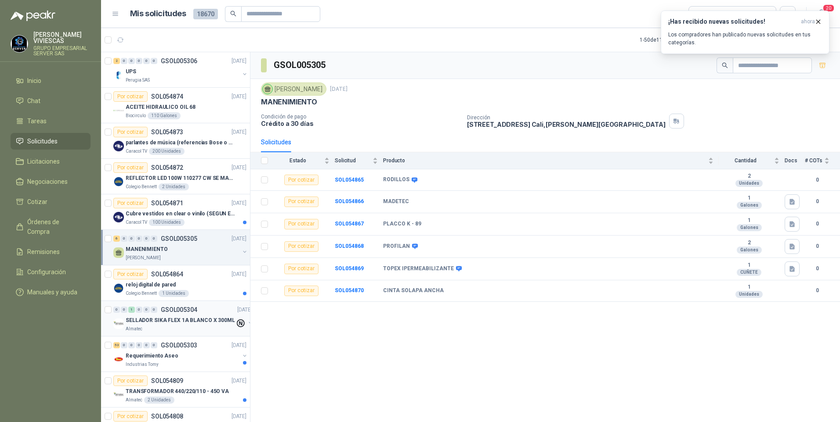
drag, startPoint x: 148, startPoint y: 321, endPoint x: 162, endPoint y: 315, distance: 15.3
click at [149, 321] on p "SELLADOR SIKA FLEX 1A BLANCO X 300ML" at bounding box center [180, 321] width 109 height 8
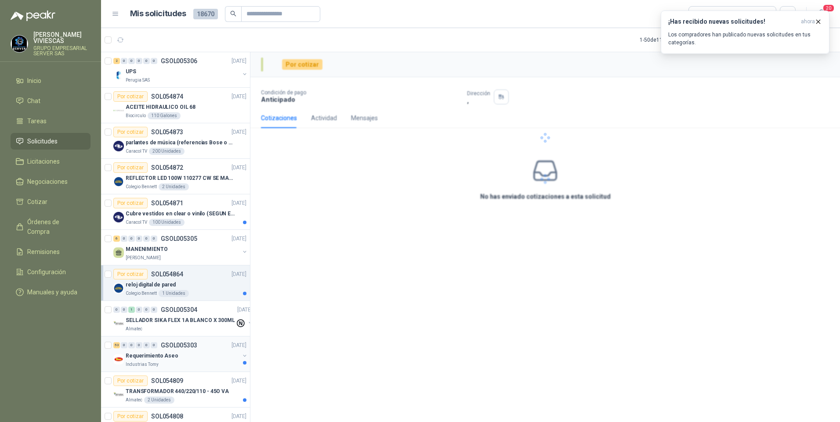
click at [141, 358] on p "Requerimiento Aseo" at bounding box center [152, 356] width 53 height 8
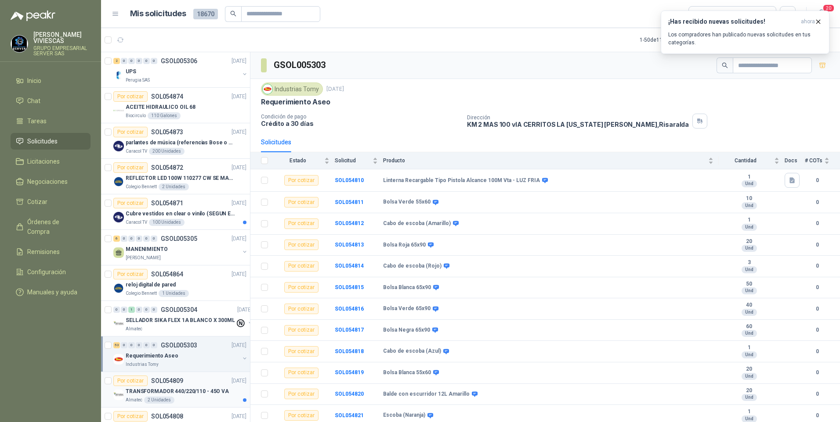
click at [170, 395] on div "TRANSFORMADOR 440/220/110 - 45O VA" at bounding box center [186, 391] width 121 height 11
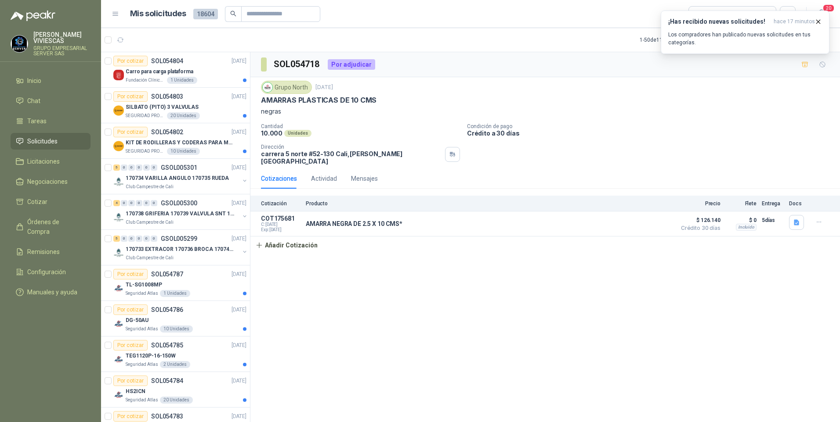
click at [395, 302] on div "SOL054718 Por adjudicar Grupo North 3 sept, 2025 AMARRAS PLASTICAS DE 10 CMS ne…" at bounding box center [544, 238] width 589 height 373
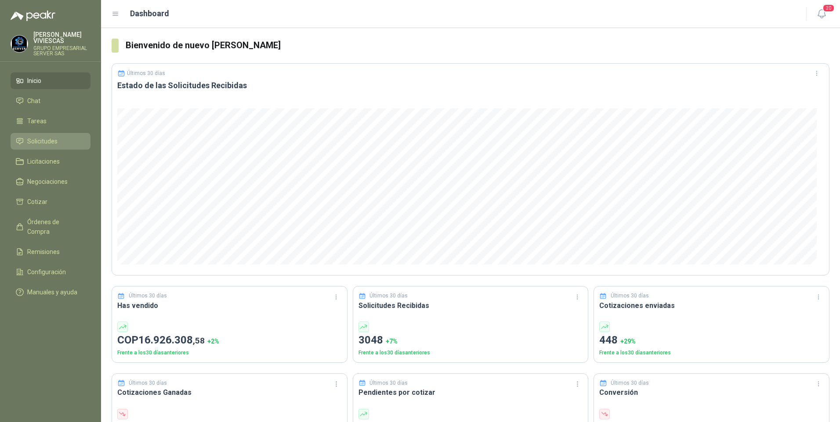
click at [29, 142] on span "Solicitudes" at bounding box center [42, 142] width 30 height 10
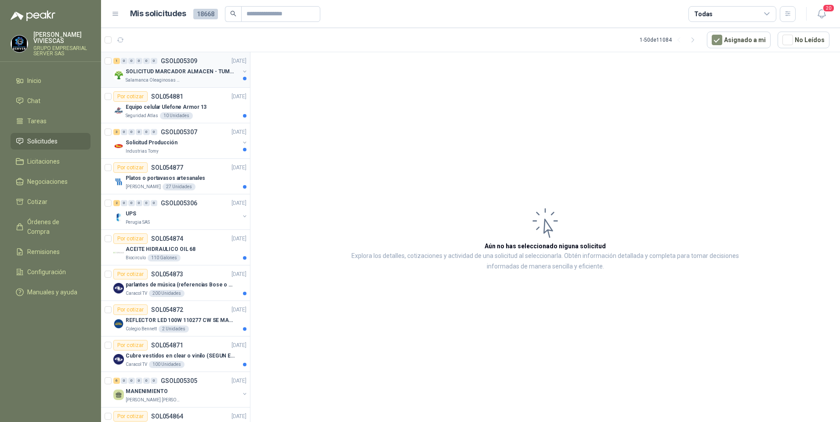
click at [181, 67] on div "SOLICITUD MARCADOR ALMACEN - TUMACO" at bounding box center [183, 71] width 114 height 11
